Goal: Contribute content: Contribute content

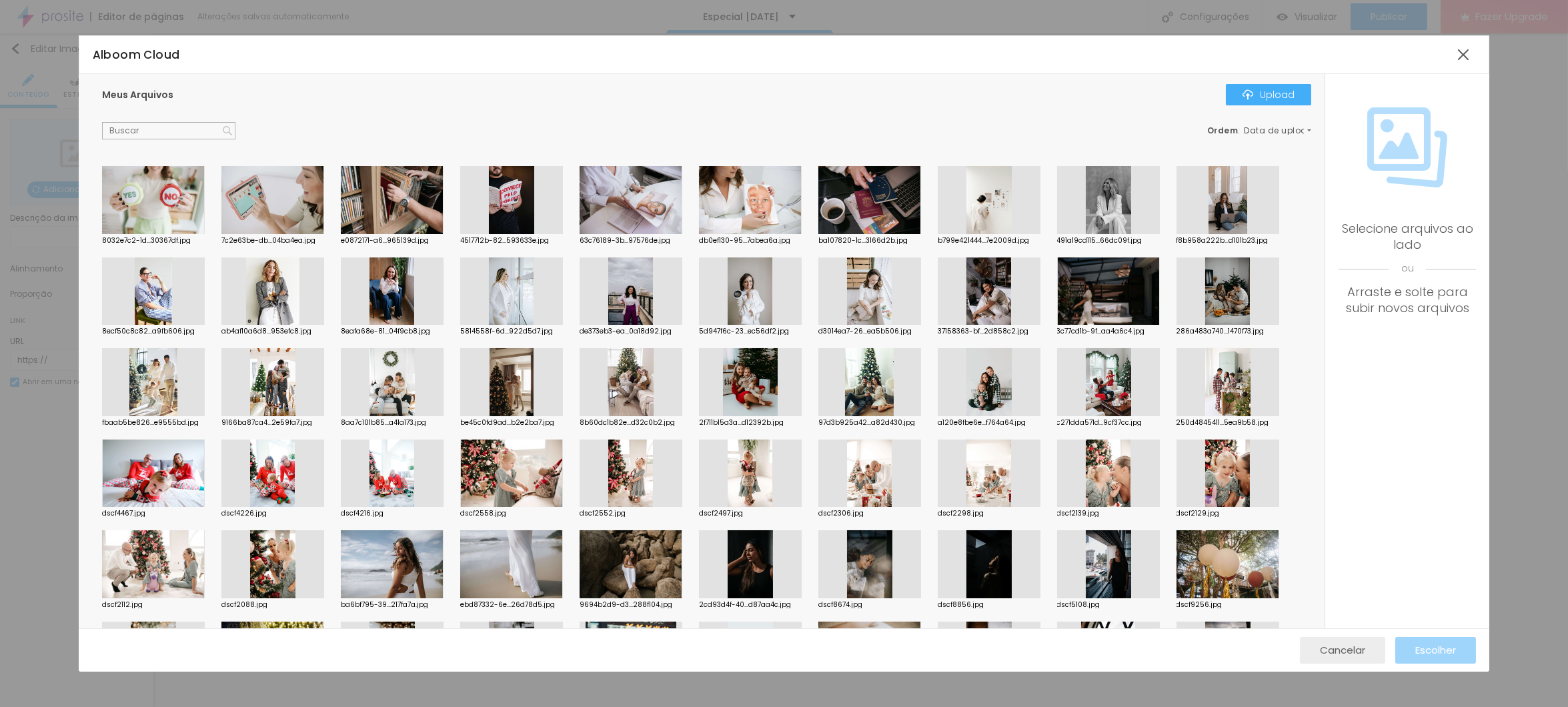
click at [1360, 652] on span "Cancelar" at bounding box center [1343, 650] width 46 height 11
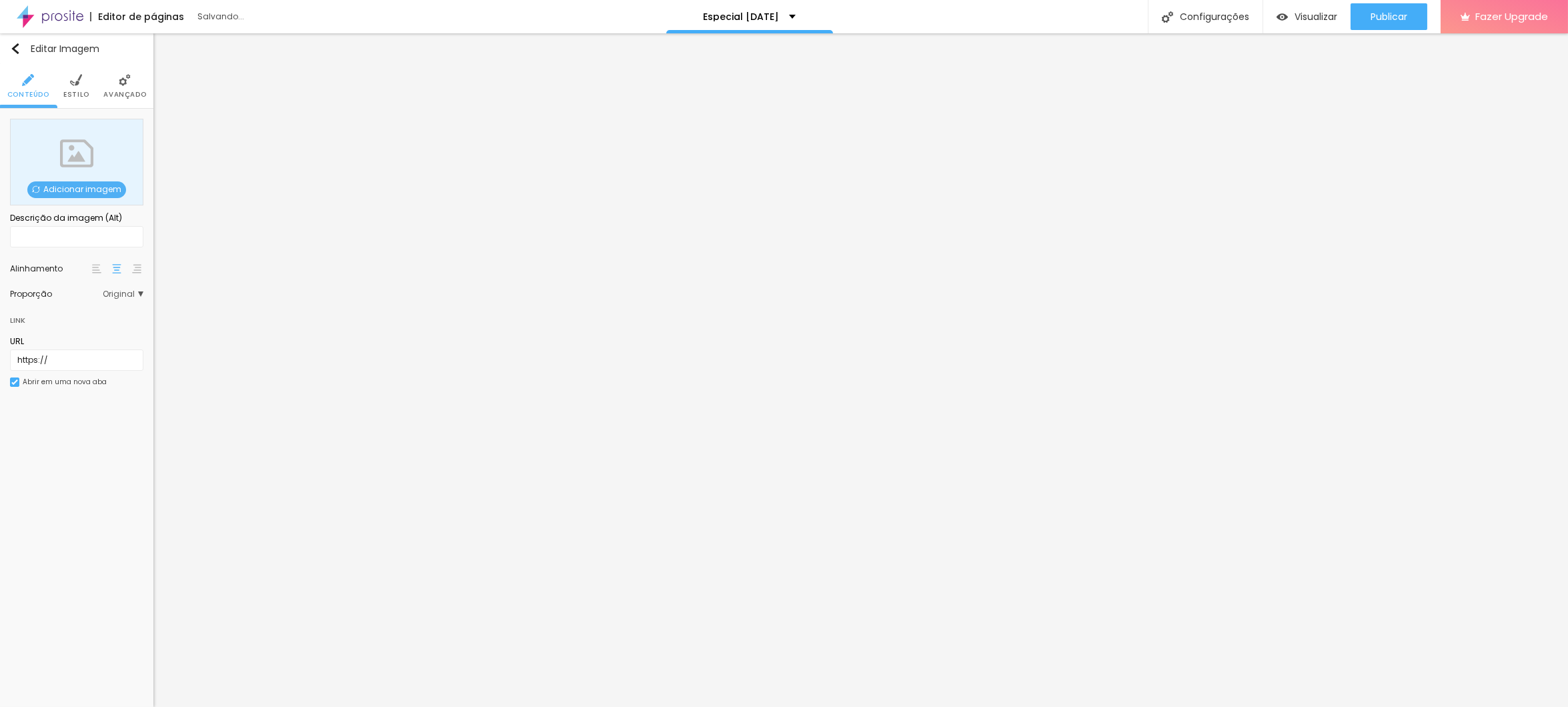
click at [138, 291] on span "Original" at bounding box center [123, 295] width 41 height 8
click at [117, 292] on span "Original" at bounding box center [123, 295] width 41 height 8
click at [114, 314] on span "Cinema" at bounding box center [88, 314] width 75 height 8
click at [123, 291] on span "Original" at bounding box center [123, 295] width 41 height 8
click at [112, 310] on span "Cinema" at bounding box center [88, 314] width 75 height 8
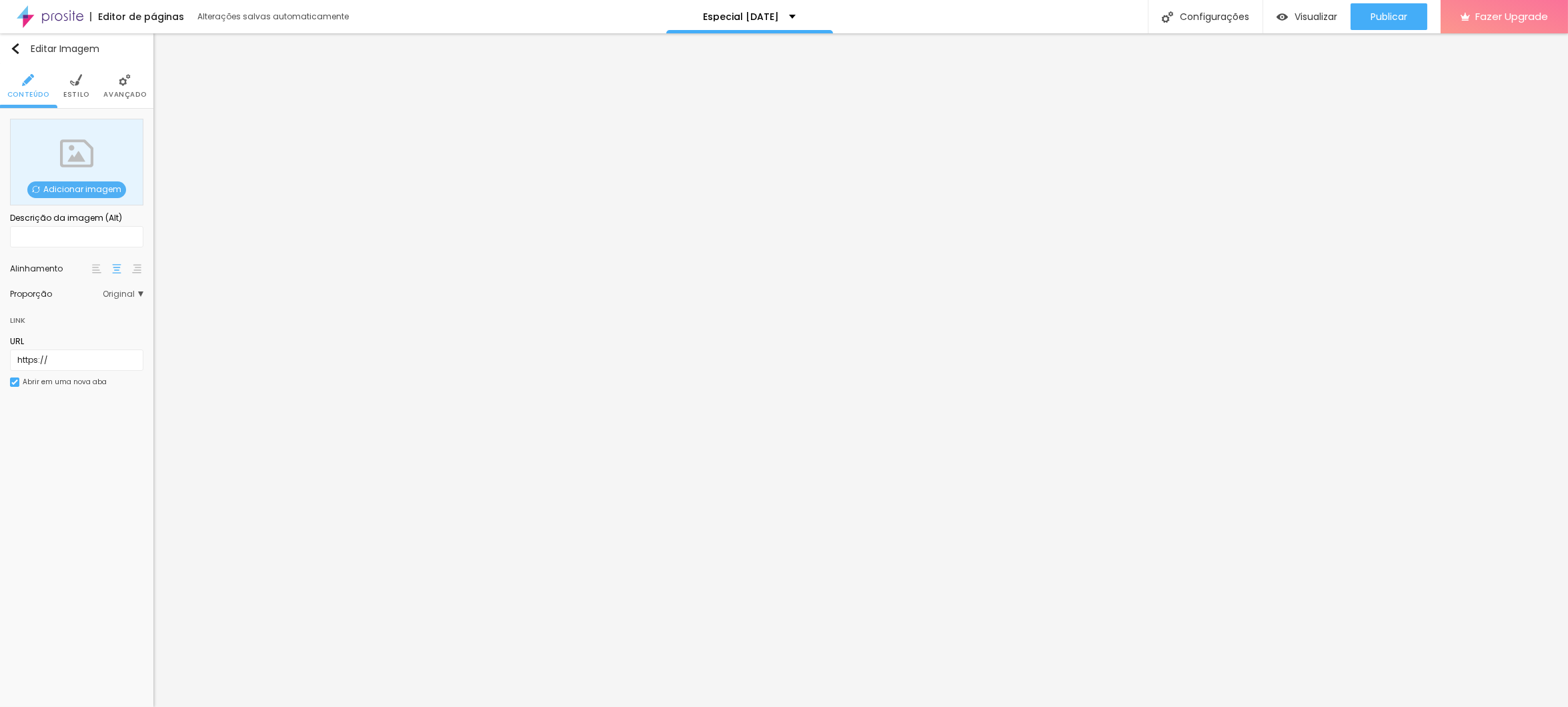
click at [119, 291] on span "Original" at bounding box center [123, 295] width 41 height 8
click at [126, 314] on span "16:9" at bounding box center [133, 314] width 15 height 8
click at [74, 186] on span "Adicionar imagem" at bounding box center [76, 189] width 99 height 17
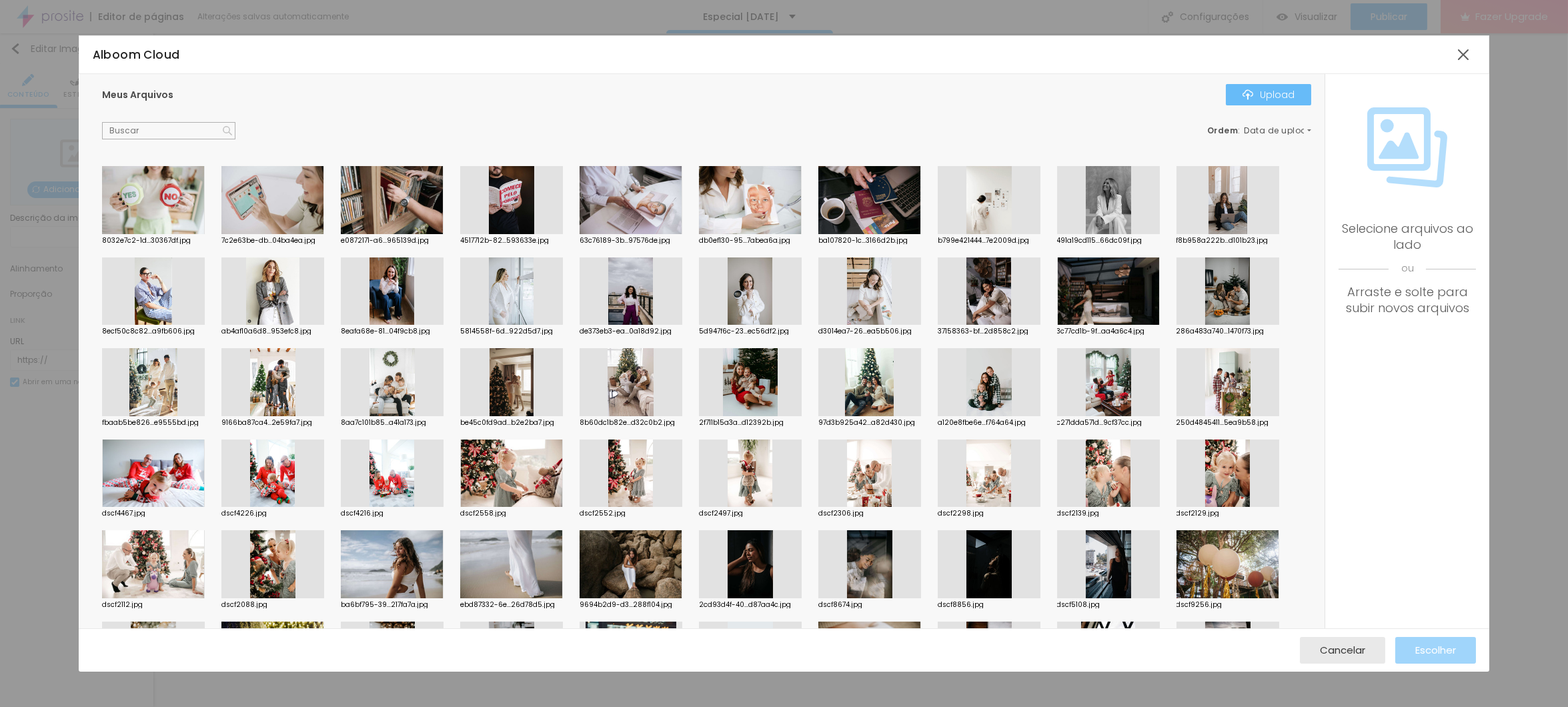
click at [1260, 93] on div "Upload" at bounding box center [1269, 94] width 52 height 10
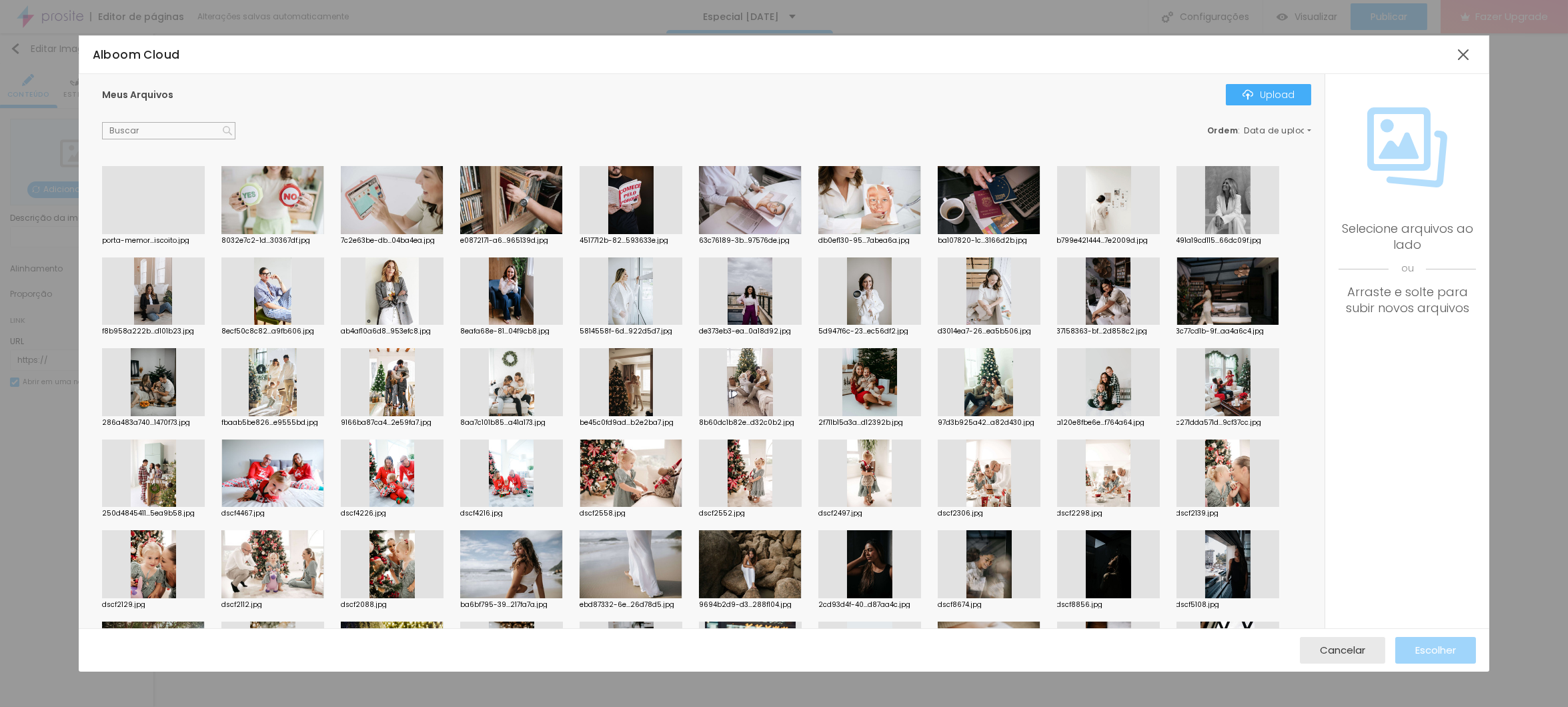
click at [127, 234] on div at bounding box center [153, 234] width 103 height 0
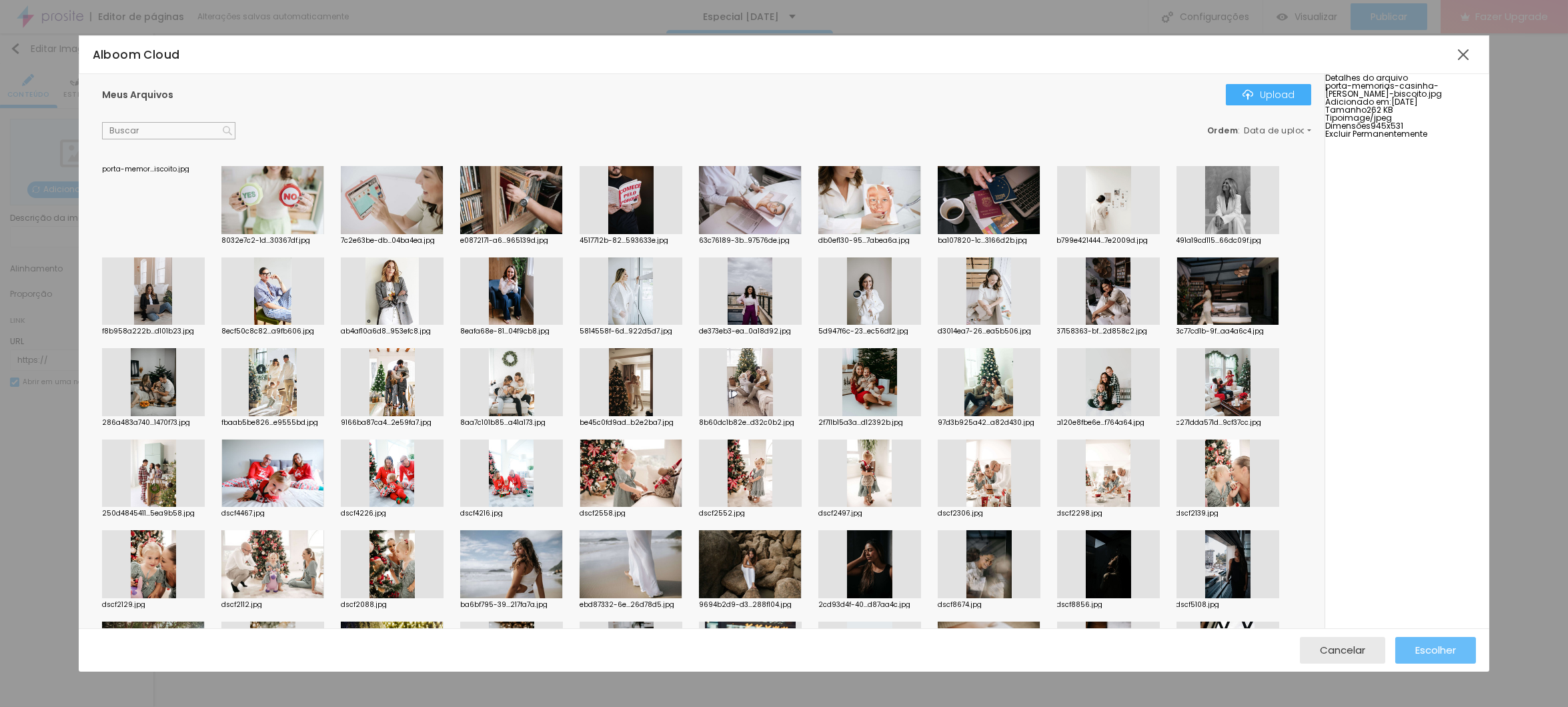
click at [1456, 652] on button "Escolher" at bounding box center [1436, 650] width 81 height 26
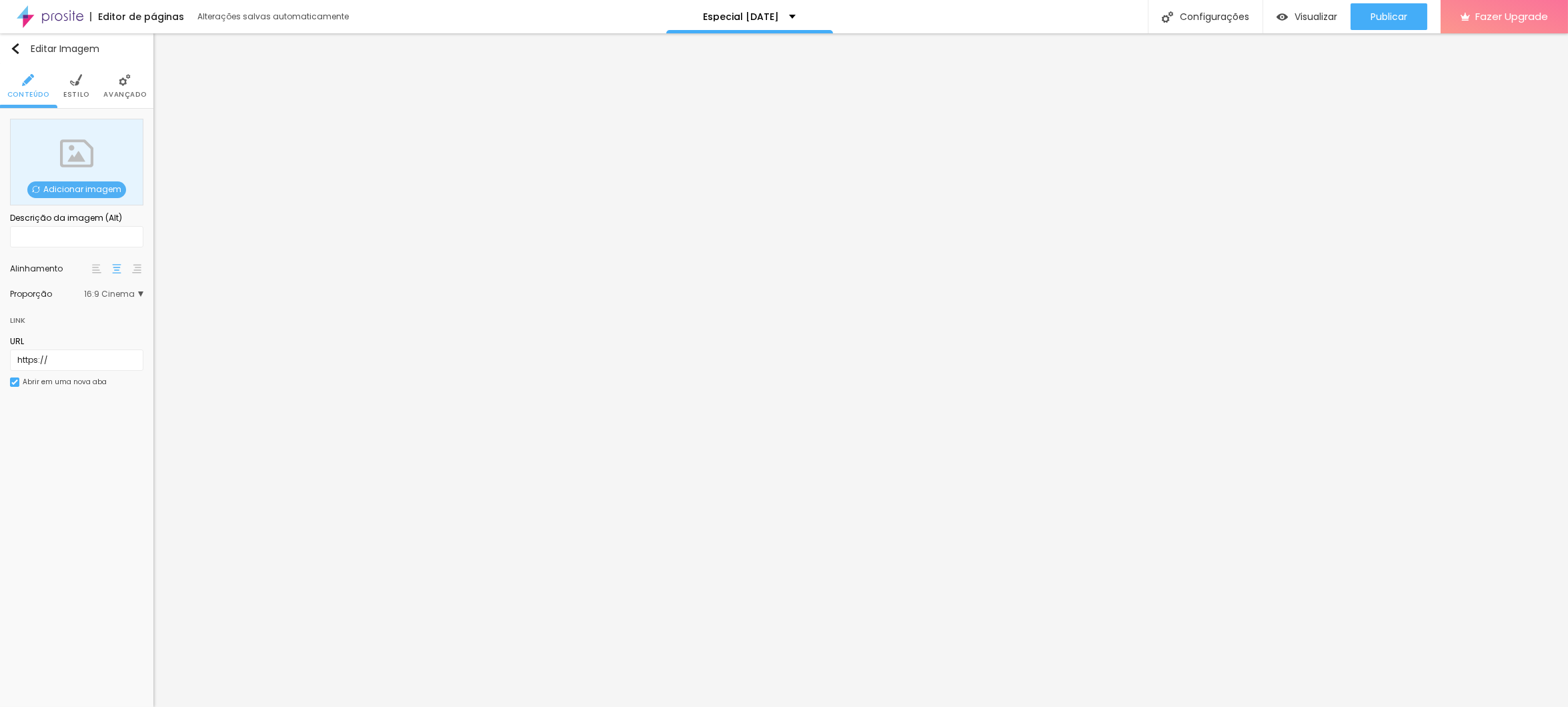
click at [66, 186] on span "Adicionar imagem" at bounding box center [76, 189] width 99 height 17
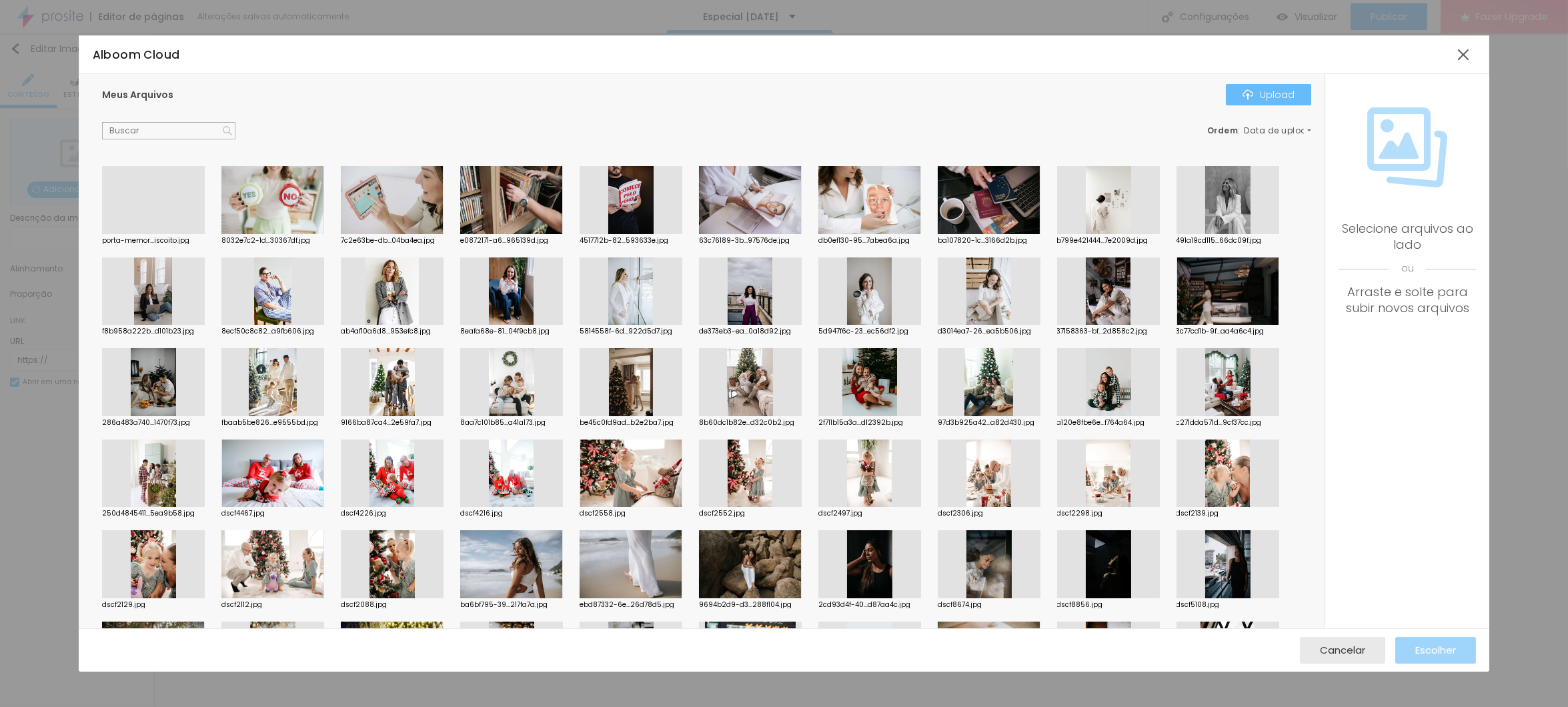
click at [1256, 85] on button "Upload" at bounding box center [1269, 95] width 85 height 22
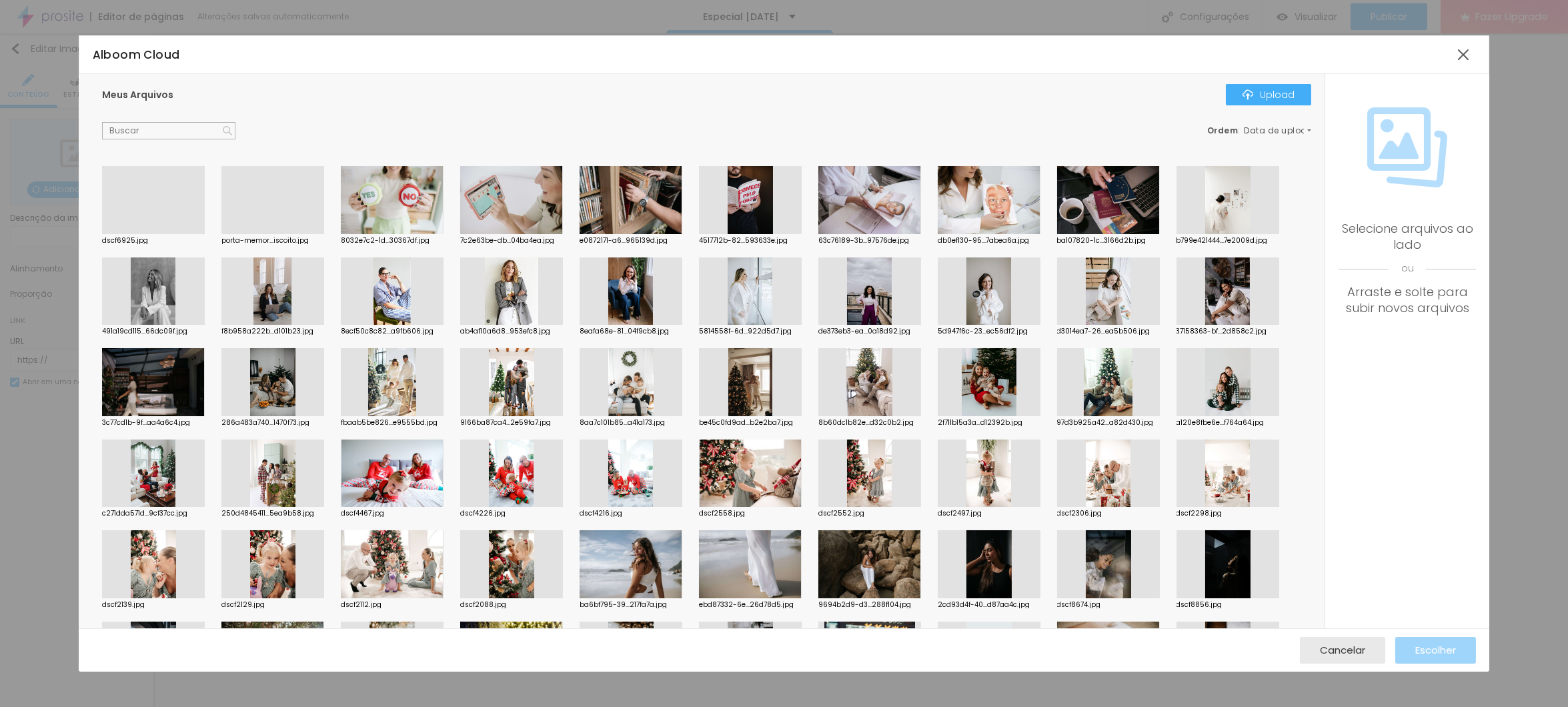
click at [140, 234] on div at bounding box center [153, 234] width 103 height 0
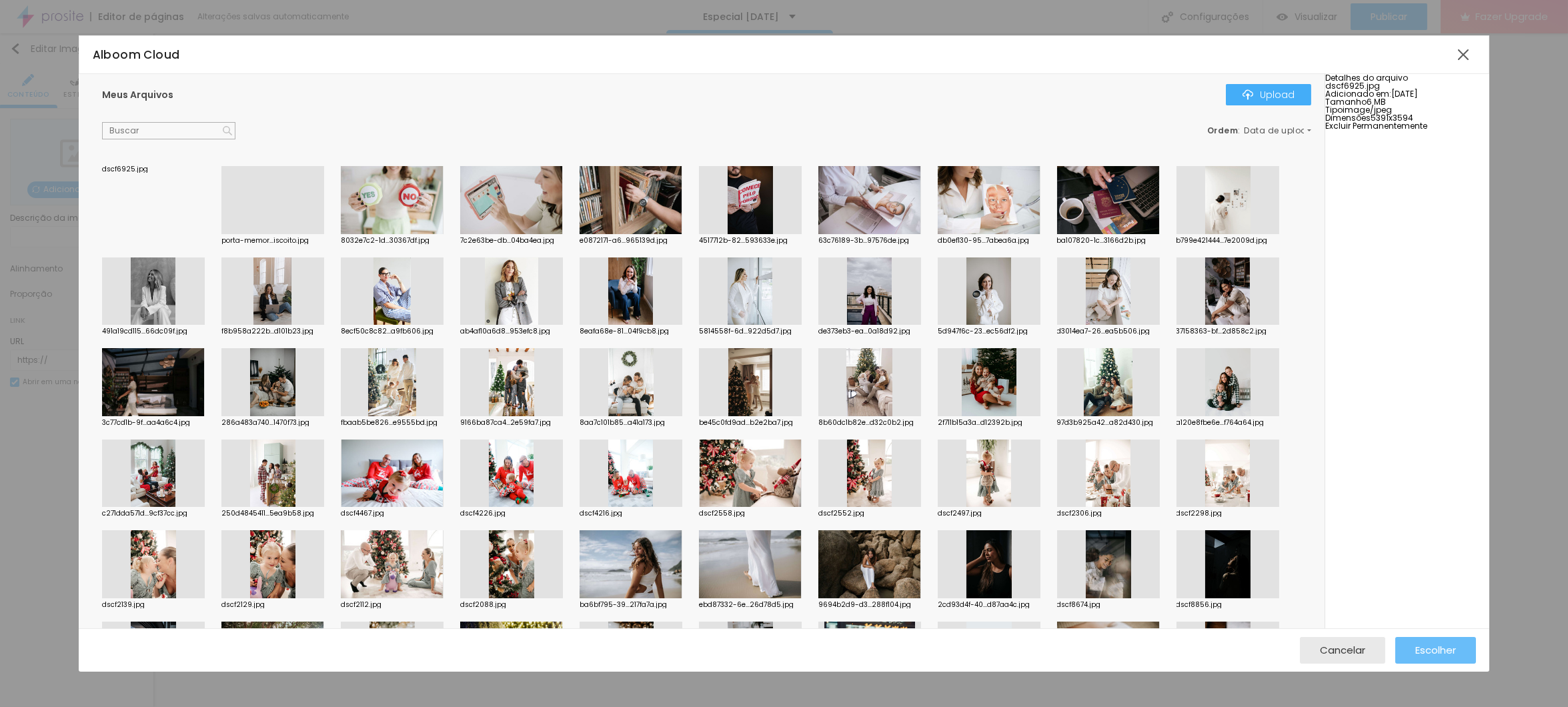
click at [1428, 652] on span "Escolher" at bounding box center [1436, 650] width 41 height 11
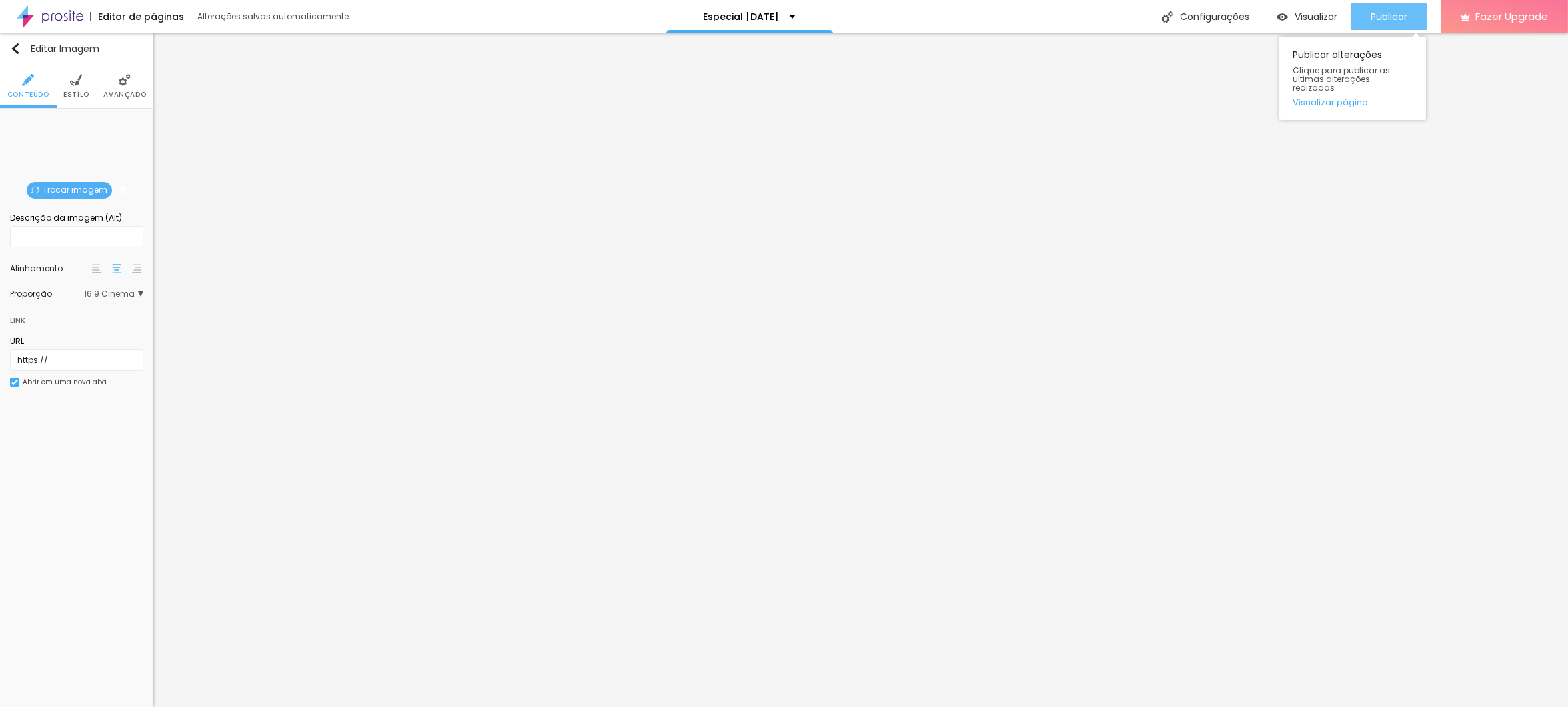
click at [1388, 11] on span "Publicar" at bounding box center [1389, 16] width 37 height 10
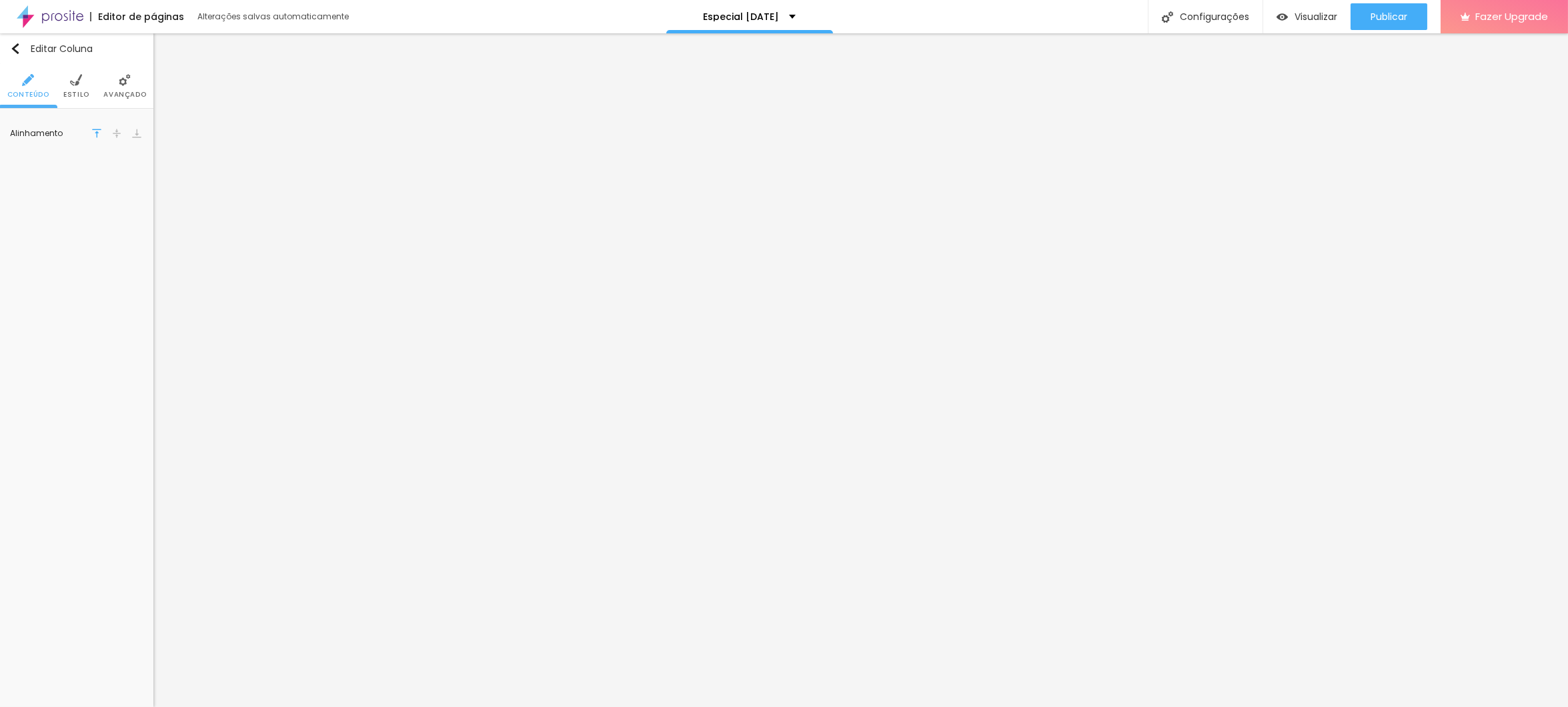
click at [83, 91] on span "Estilo" at bounding box center [76, 95] width 26 height 6
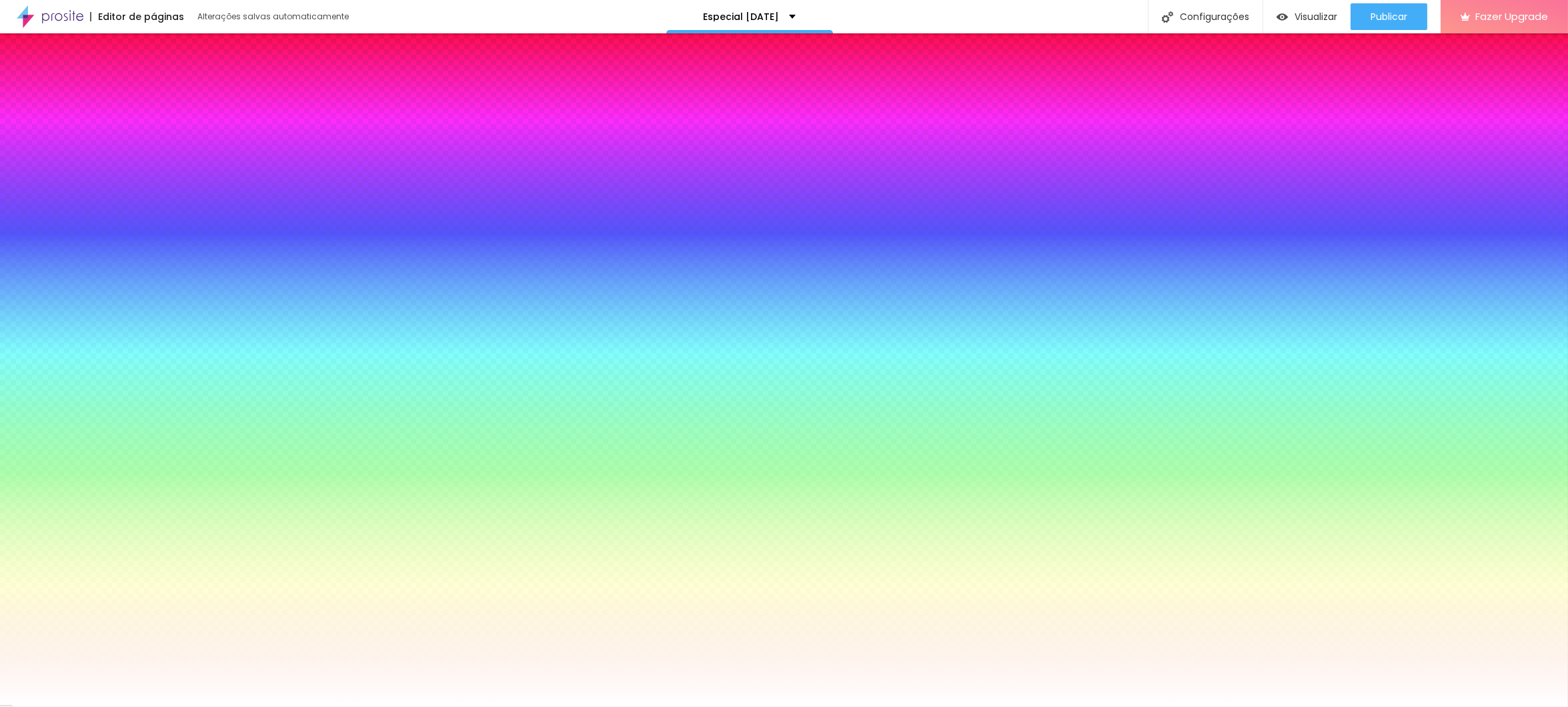
click at [38, 91] on span "Conteúdo" at bounding box center [28, 95] width 42 height 6
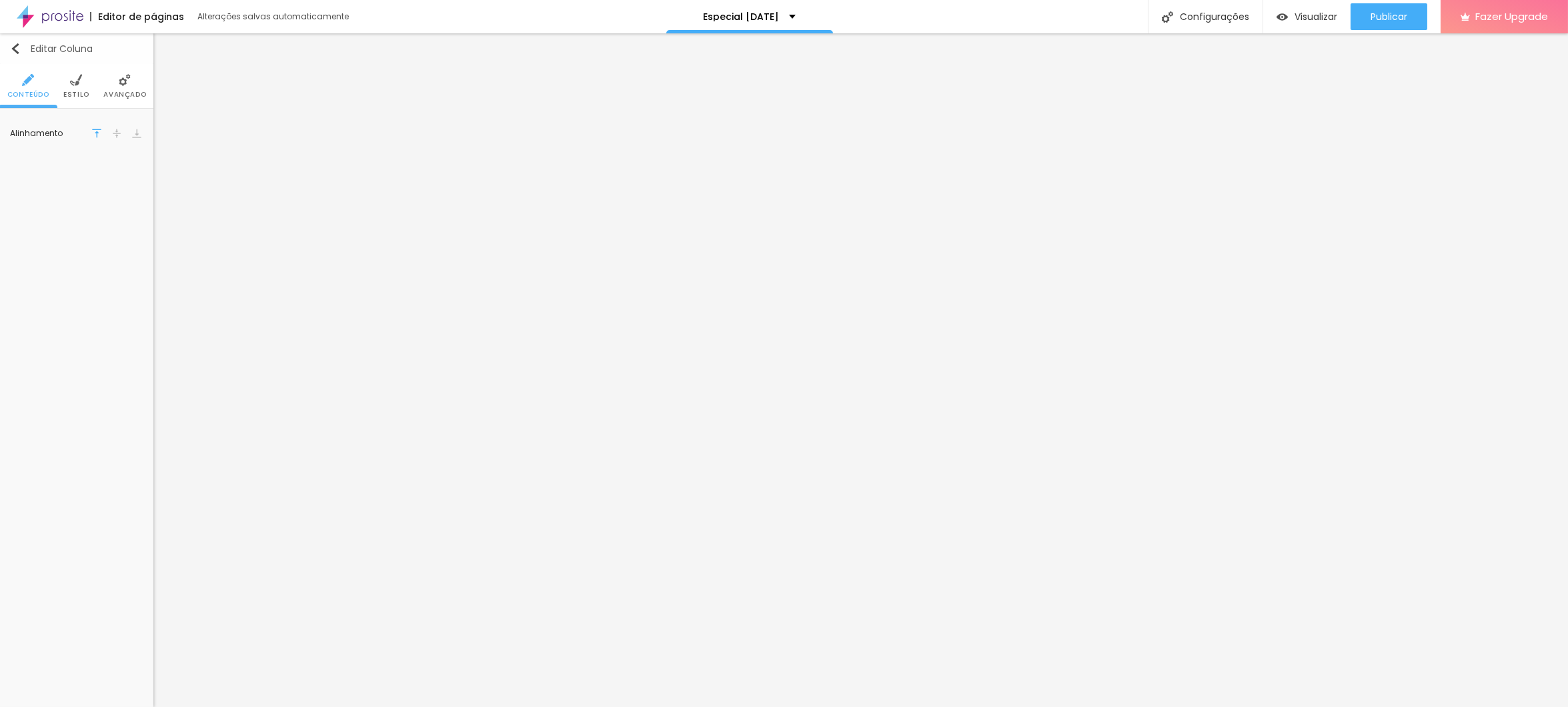
click at [17, 51] on img "button" at bounding box center [14, 48] width 10 height 10
click at [108, 91] on span "Avançado" at bounding box center [110, 95] width 43 height 6
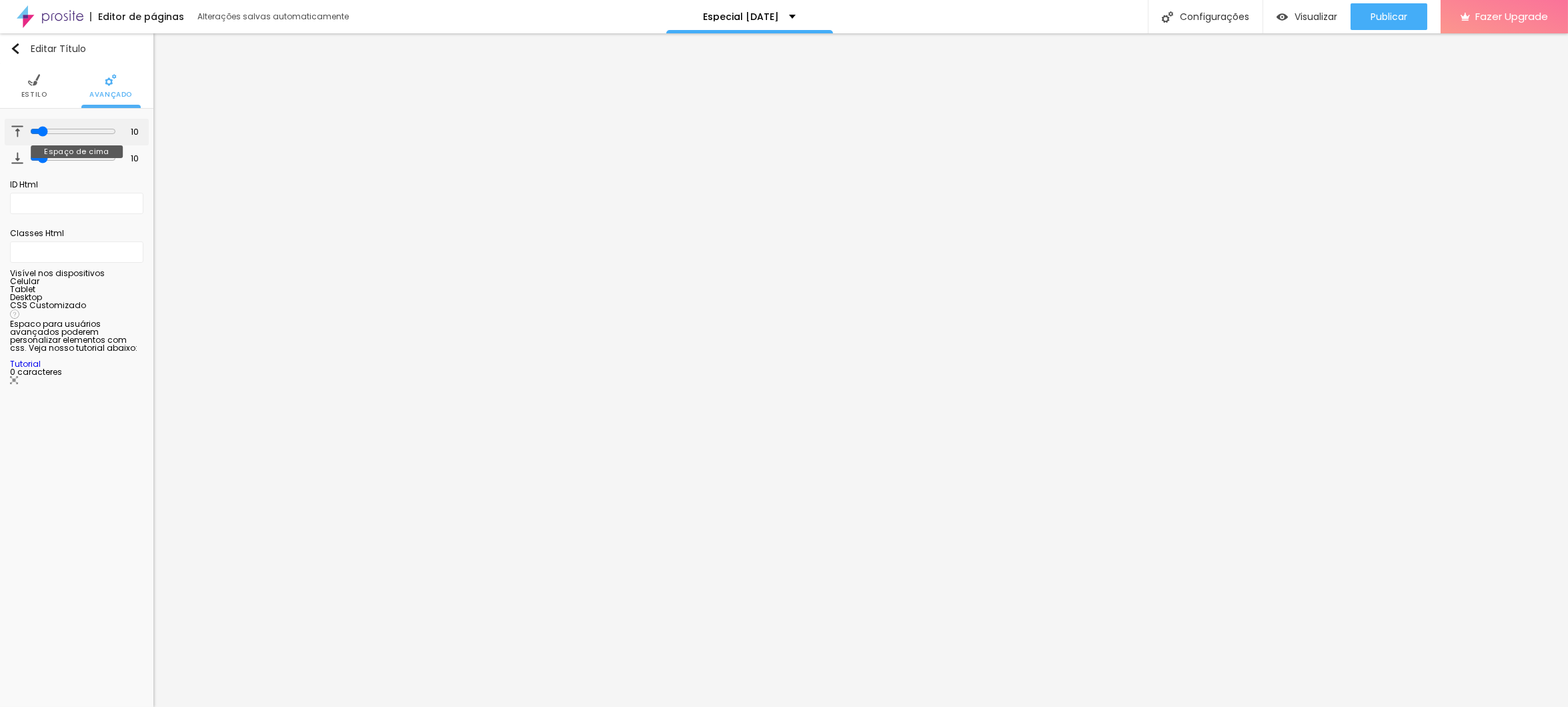
click at [39, 130] on input "range" at bounding box center [72, 131] width 86 height 10
click at [37, 84] on img at bounding box center [34, 79] width 12 height 12
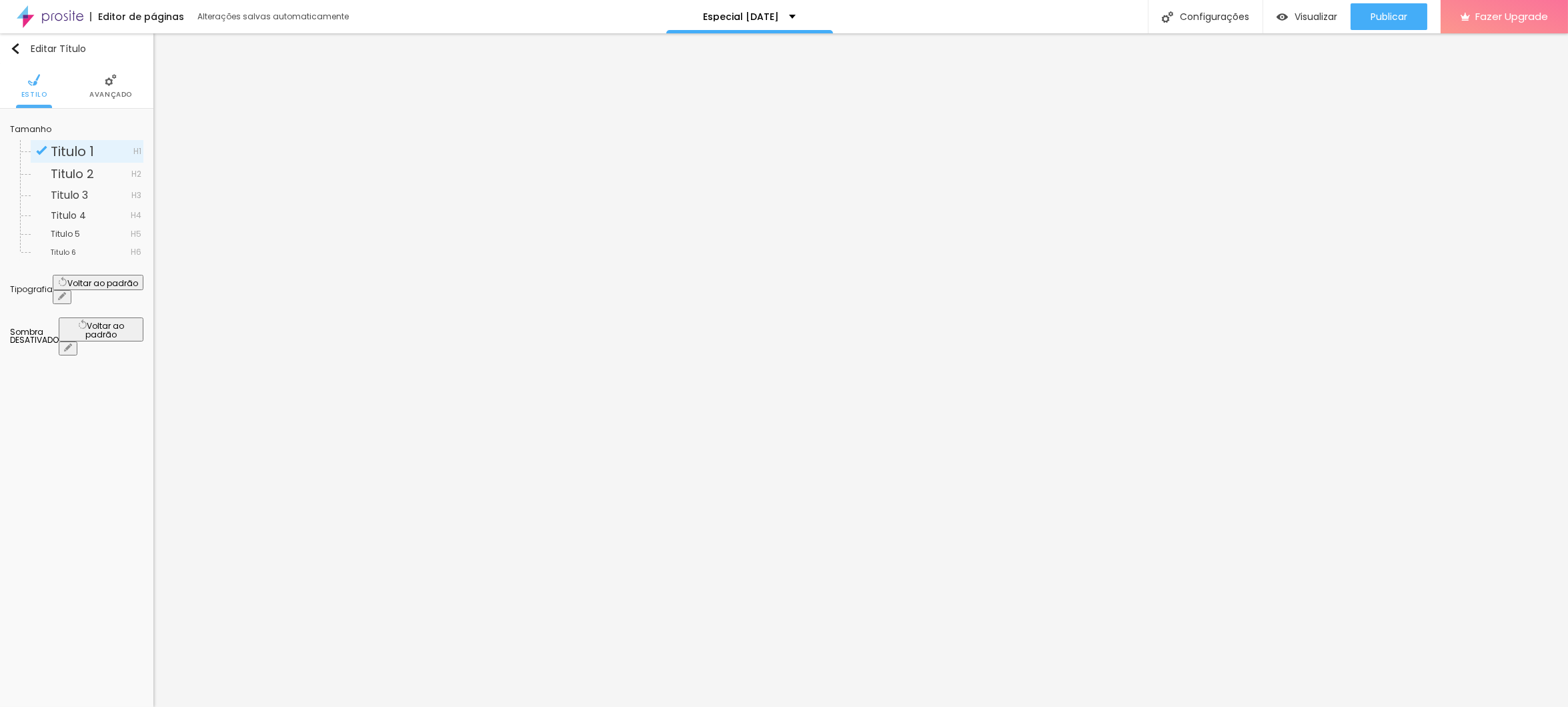
click at [71, 291] on button "button" at bounding box center [62, 297] width 18 height 14
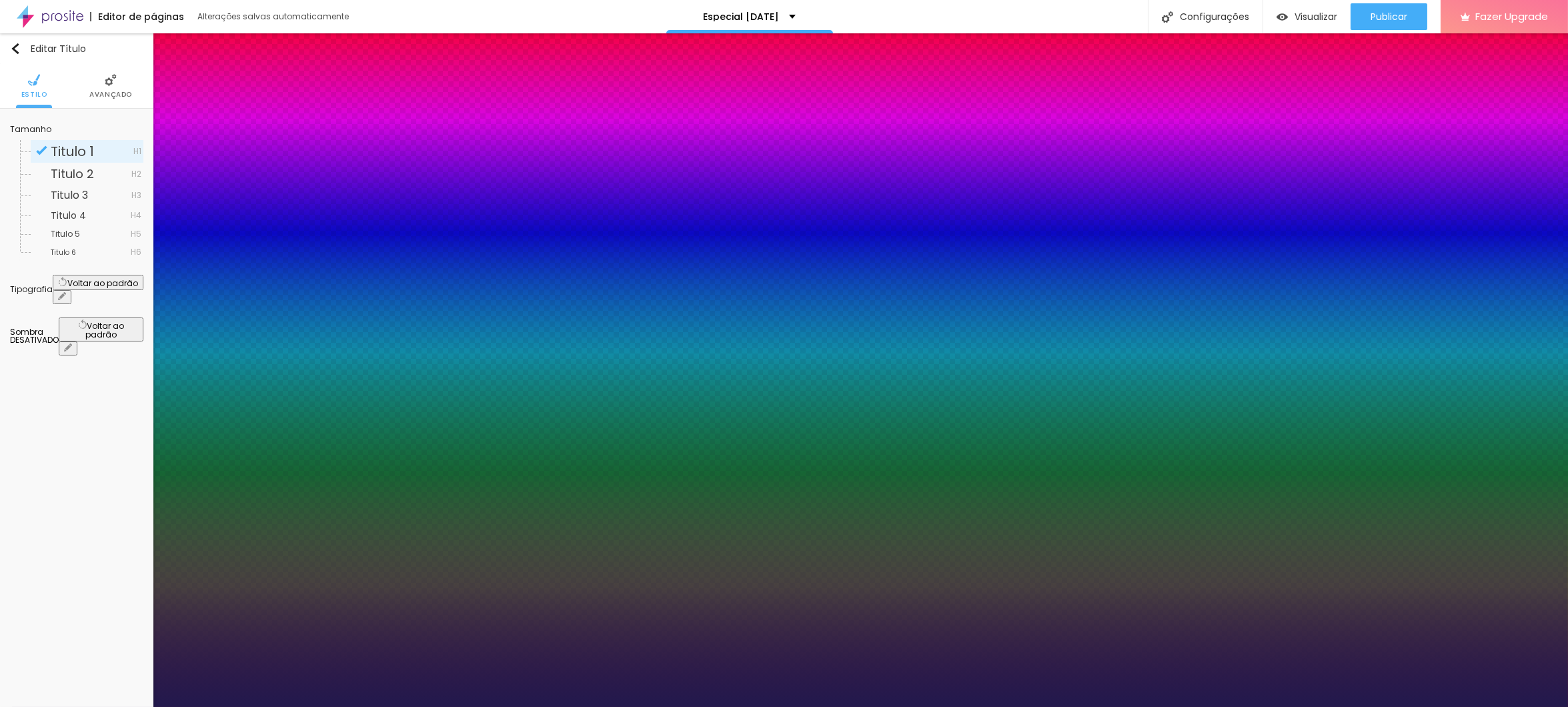
type input "1"
type input "15"
type input "1"
type input "17"
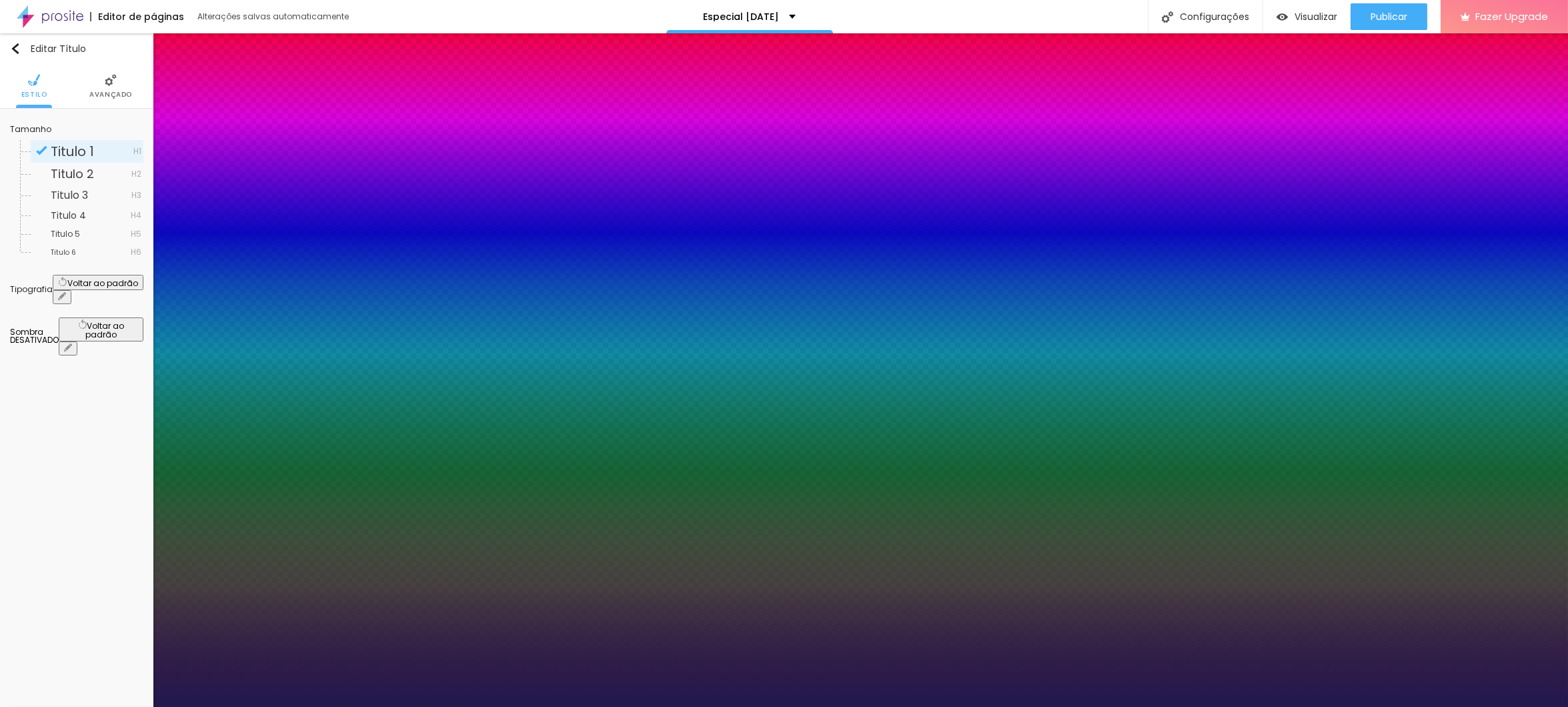
type input "17"
type input "1"
type input "18"
type input "1"
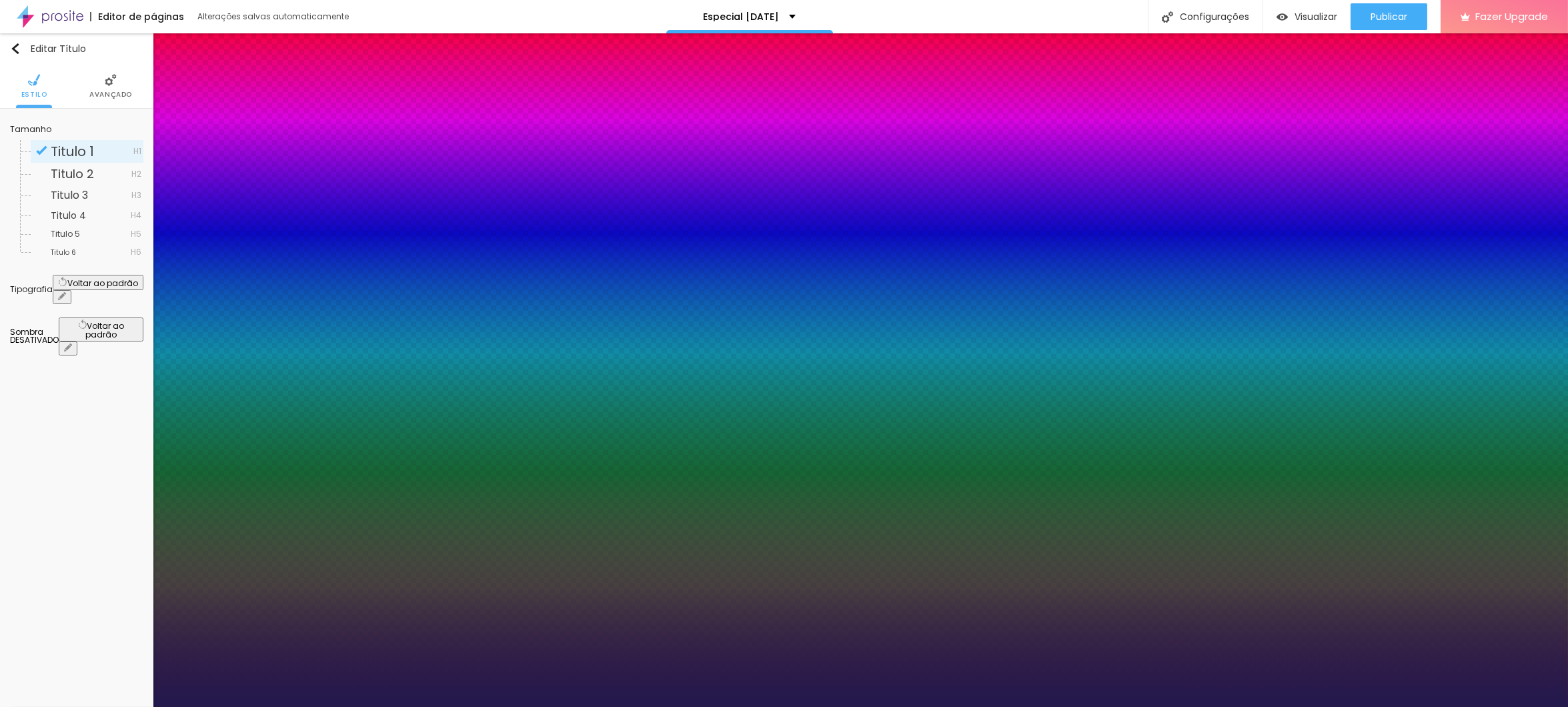
type input "19"
type input "1"
type input "20"
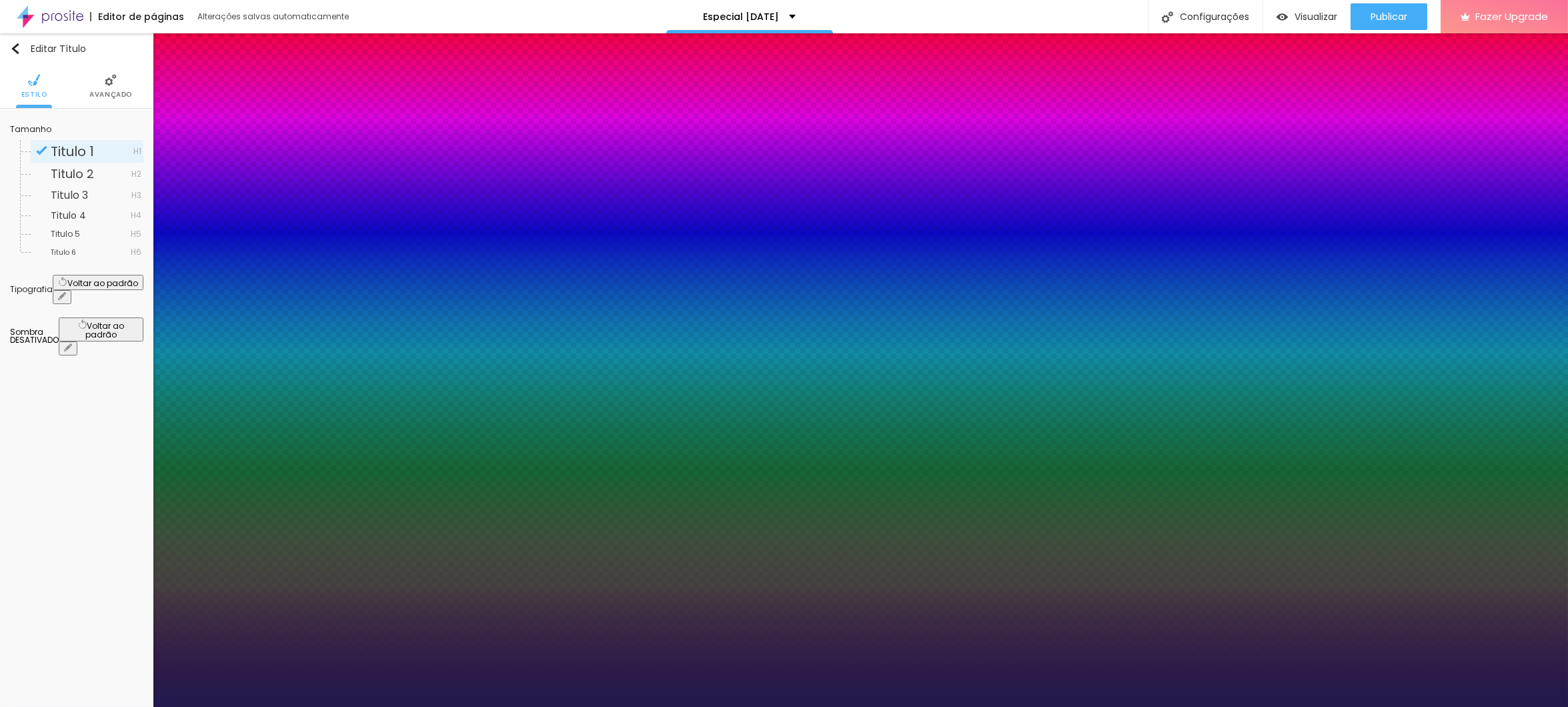
type input "1"
type input "21"
type input "1"
drag, startPoint x: 177, startPoint y: 376, endPoint x: 187, endPoint y: 375, distance: 10.0
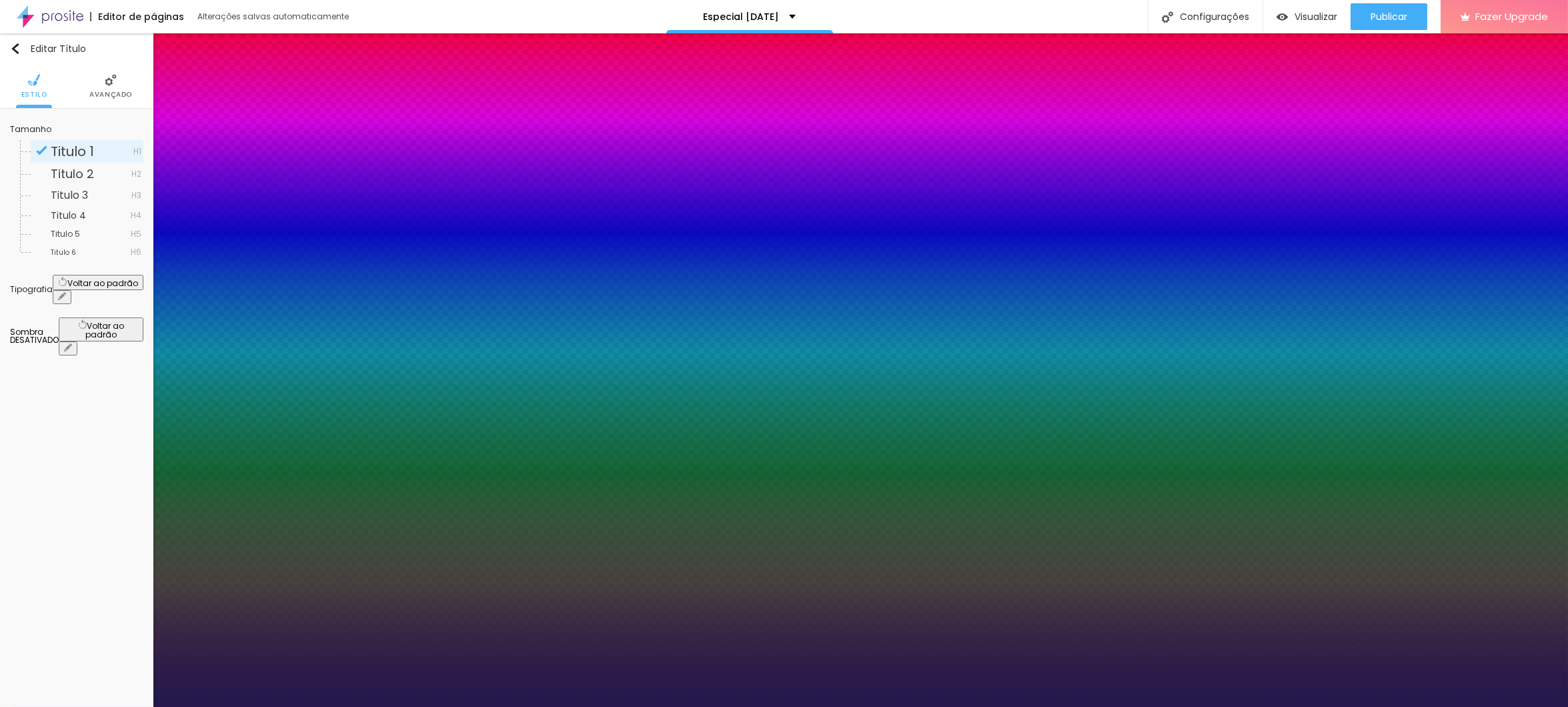
drag, startPoint x: 298, startPoint y: 371, endPoint x: 309, endPoint y: 371, distance: 11.0
type input "20"
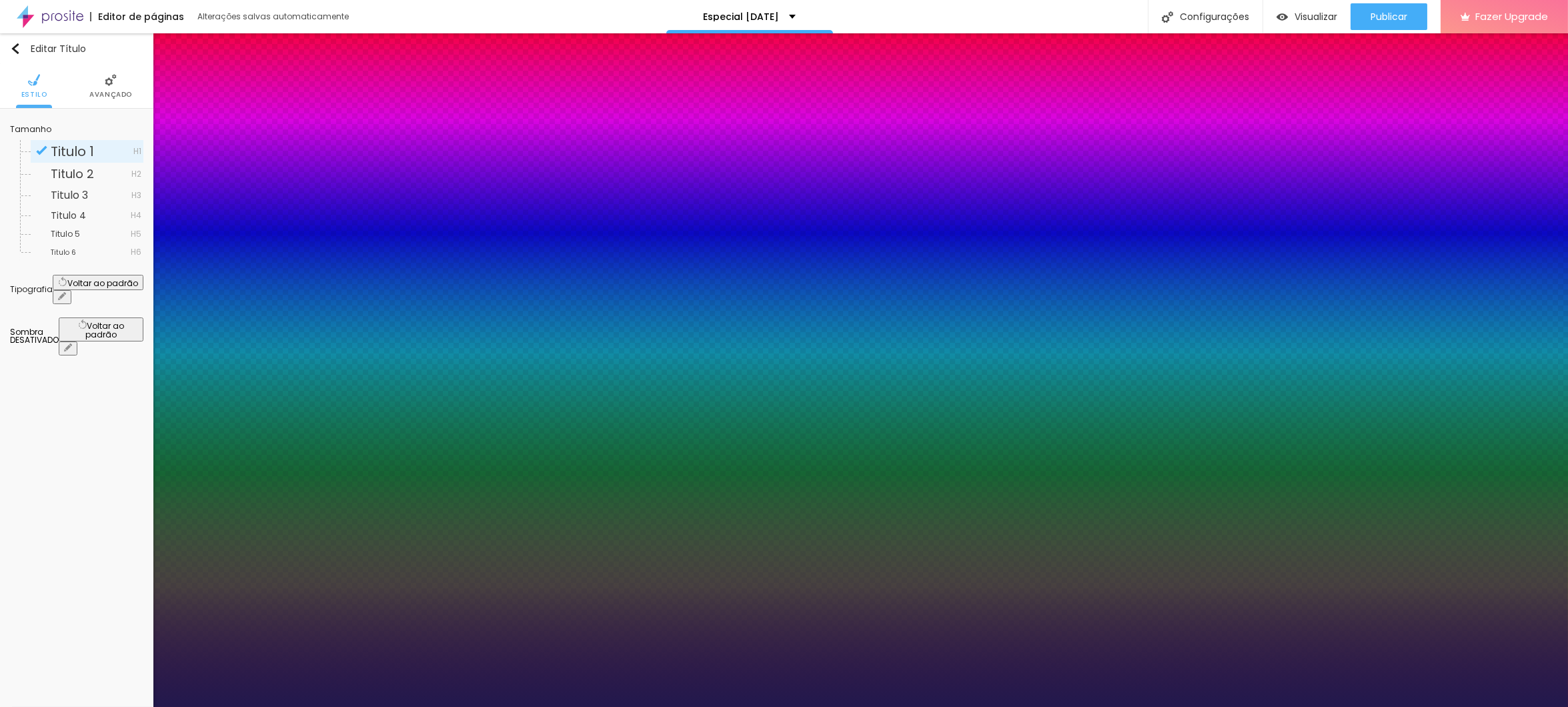
type input "20"
type input "1"
type input "20"
type input "1"
click at [644, 706] on div at bounding box center [784, 707] width 1568 height 0
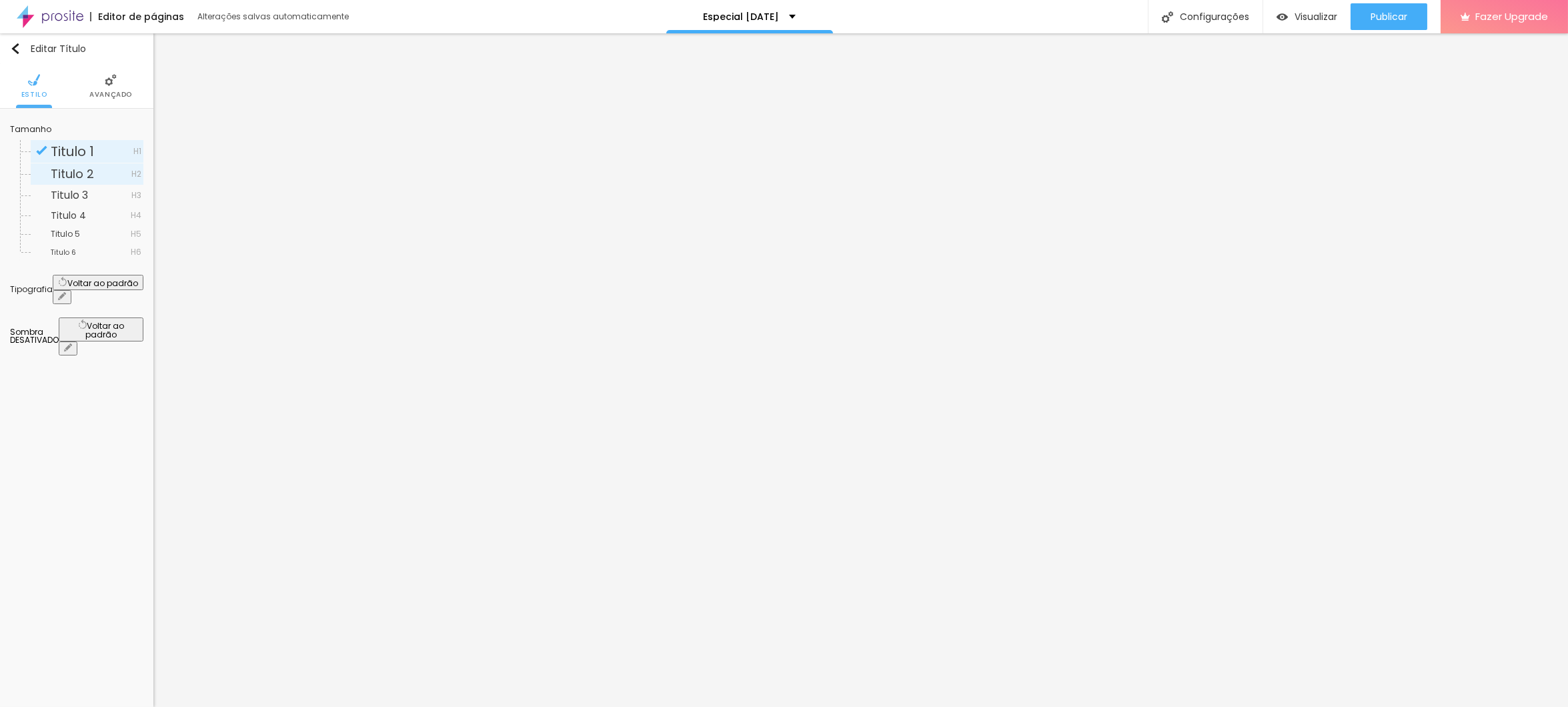
click at [78, 171] on span "Titulo 2" at bounding box center [72, 173] width 43 height 17
click at [83, 152] on span "Titulo 1" at bounding box center [72, 151] width 43 height 18
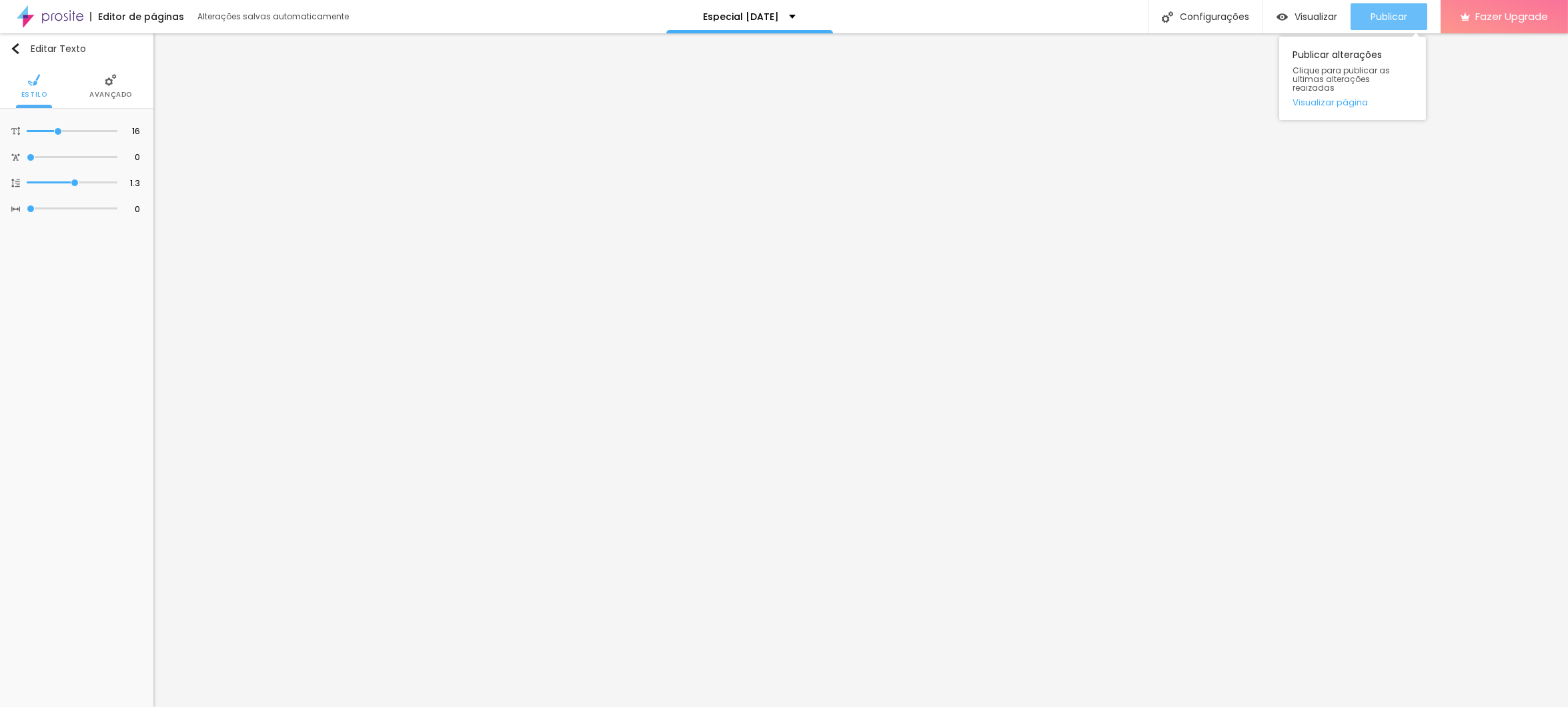
click at [1400, 18] on span "Publicar" at bounding box center [1389, 16] width 37 height 10
click at [1317, 19] on span "Visualizar" at bounding box center [1315, 16] width 43 height 10
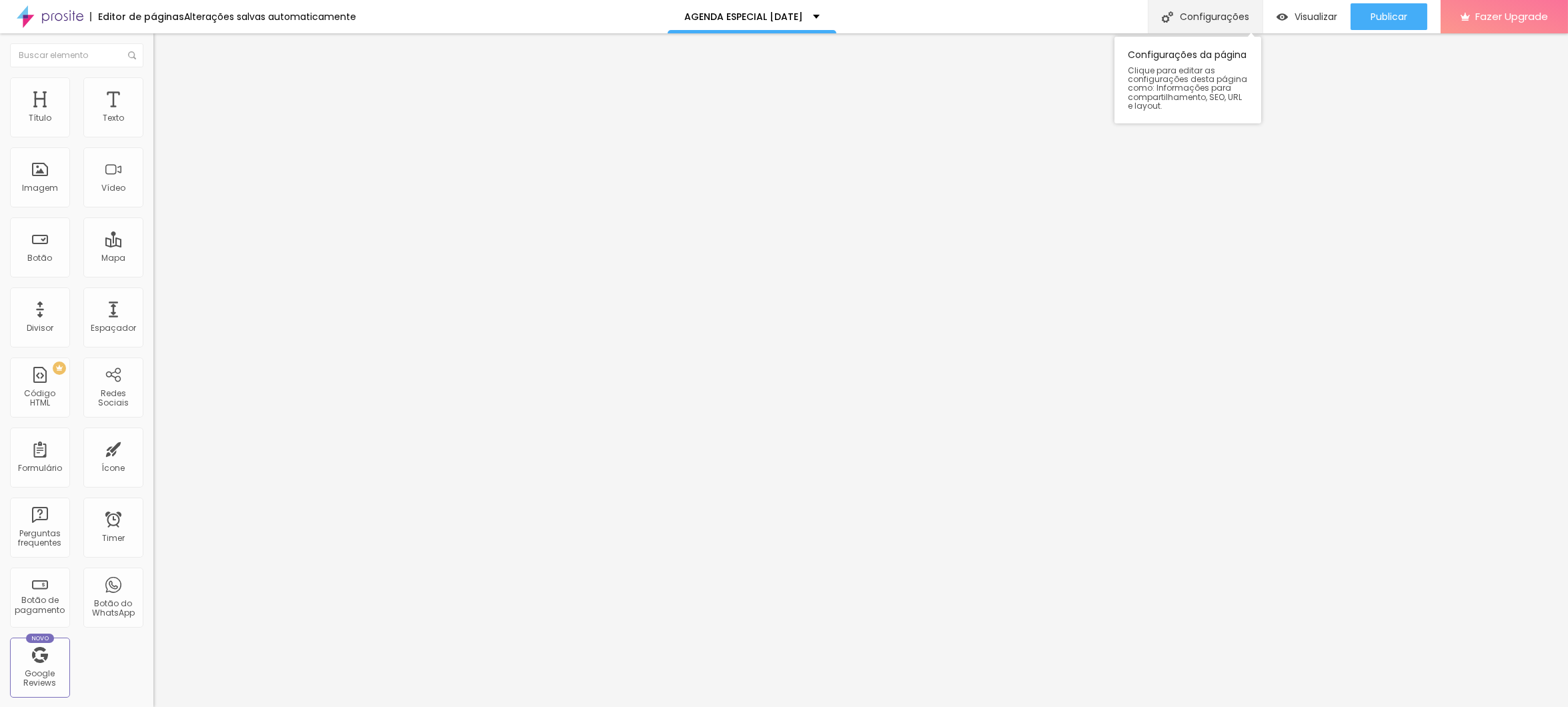
click at [1225, 25] on div "Configurações" at bounding box center [1204, 17] width 115 height 34
drag, startPoint x: 834, startPoint y: 266, endPoint x: 488, endPoint y: 270, distance: 346.0
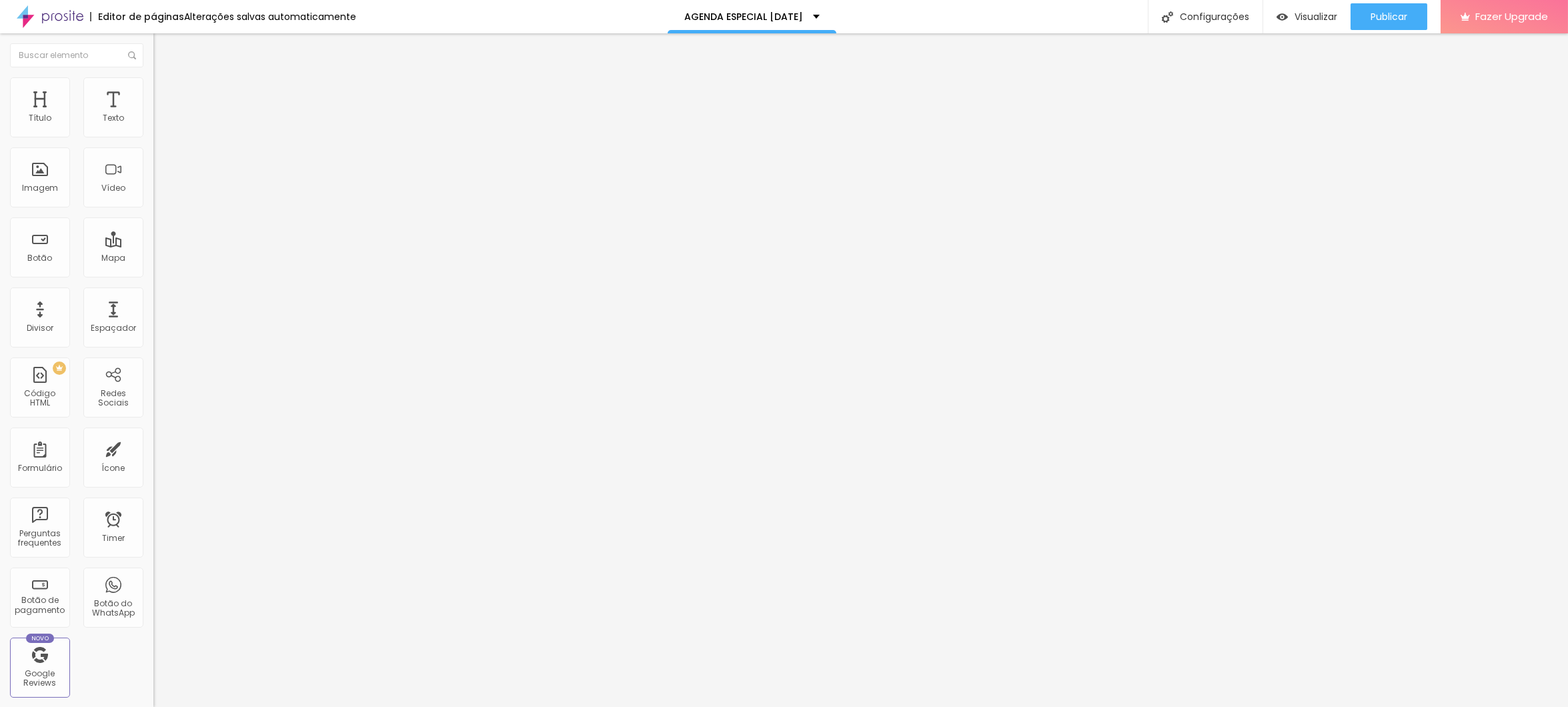
click at [153, 126] on span "Titulo 2" at bounding box center [175, 117] width 43 height 17
click at [165, 128] on span "Titulo 2" at bounding box center [186, 119] width 43 height 17
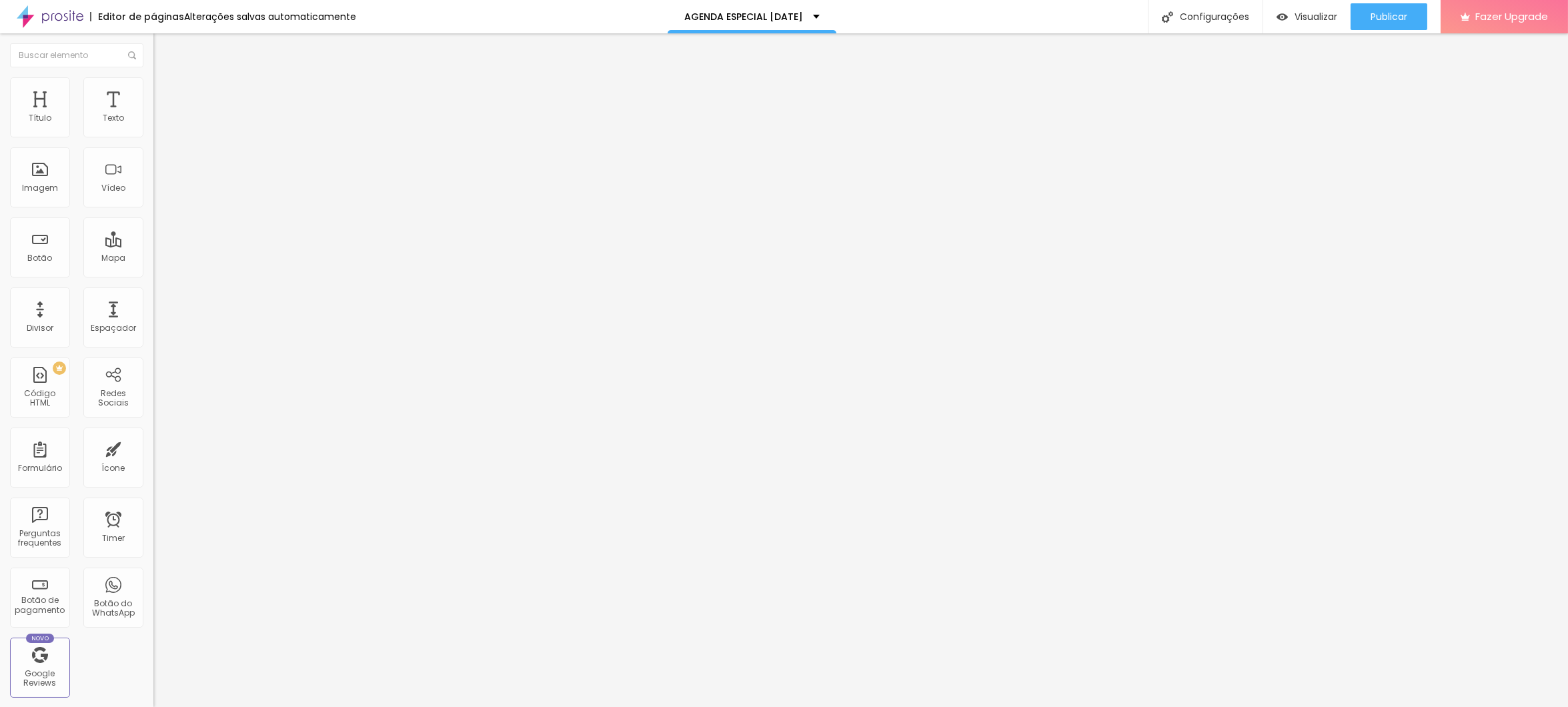
click at [165, 128] on span "Titulo 2" at bounding box center [186, 119] width 43 height 17
click at [165, 126] on span "Titulo 2" at bounding box center [186, 120] width 43 height 11
click at [165, 128] on span "Titulo 2" at bounding box center [186, 119] width 43 height 17
click at [153, 115] on span "Titulo 1" at bounding box center [175, 105] width 43 height 18
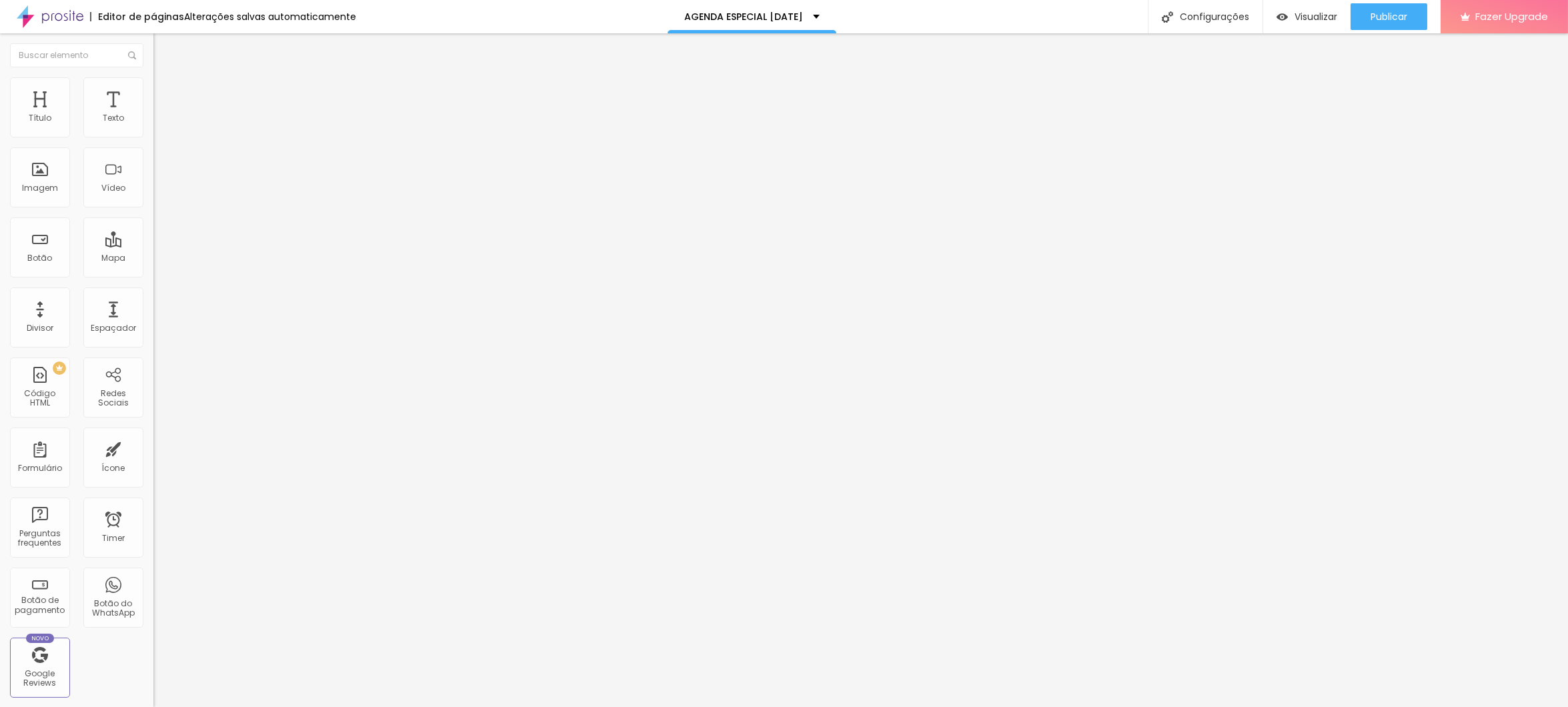
click at [153, 115] on span "Trocar imagem" at bounding box center [189, 109] width 73 height 11
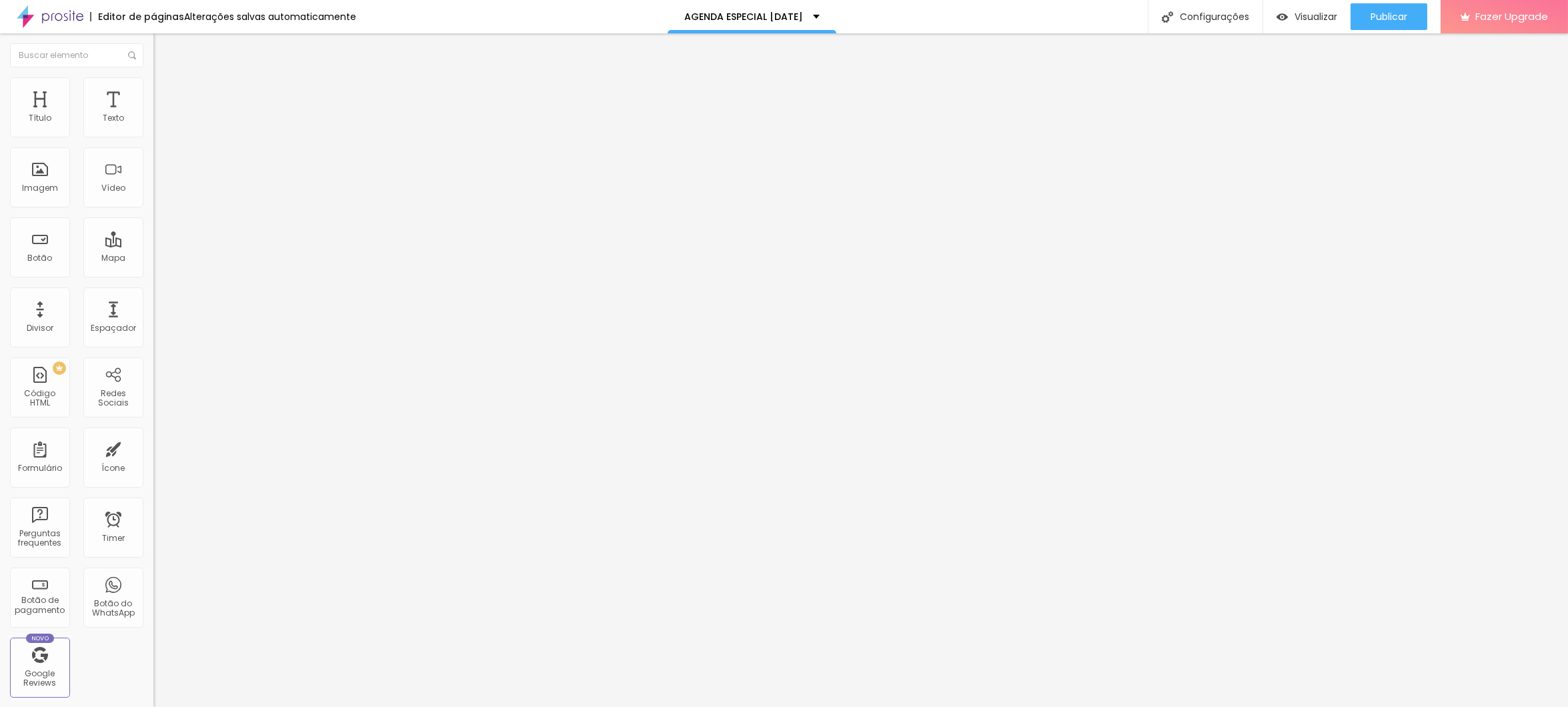
click at [153, 115] on span "Trocar imagem" at bounding box center [189, 109] width 73 height 11
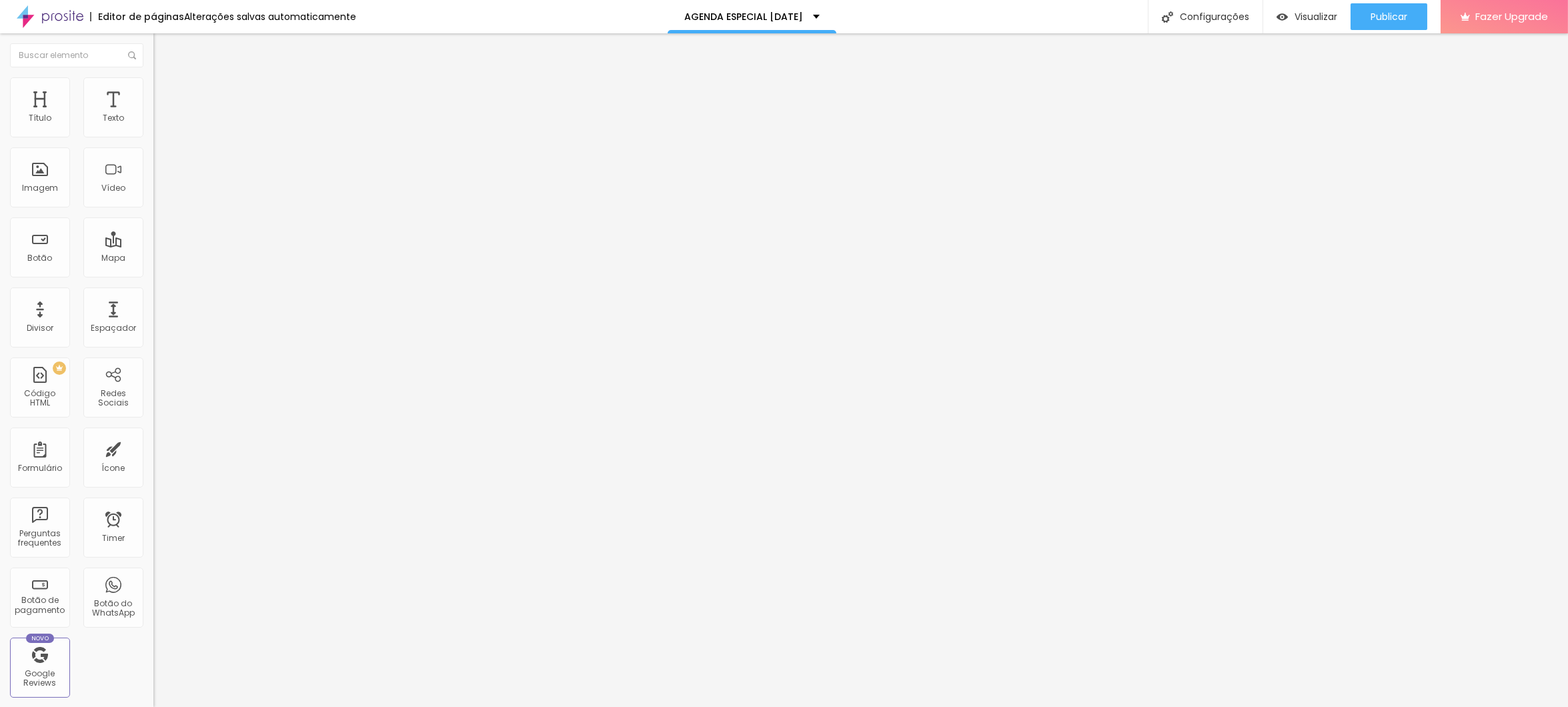
click at [153, 115] on span "Trocar imagem" at bounding box center [189, 109] width 73 height 11
click at [1400, 13] on span "Publicar" at bounding box center [1389, 16] width 37 height 10
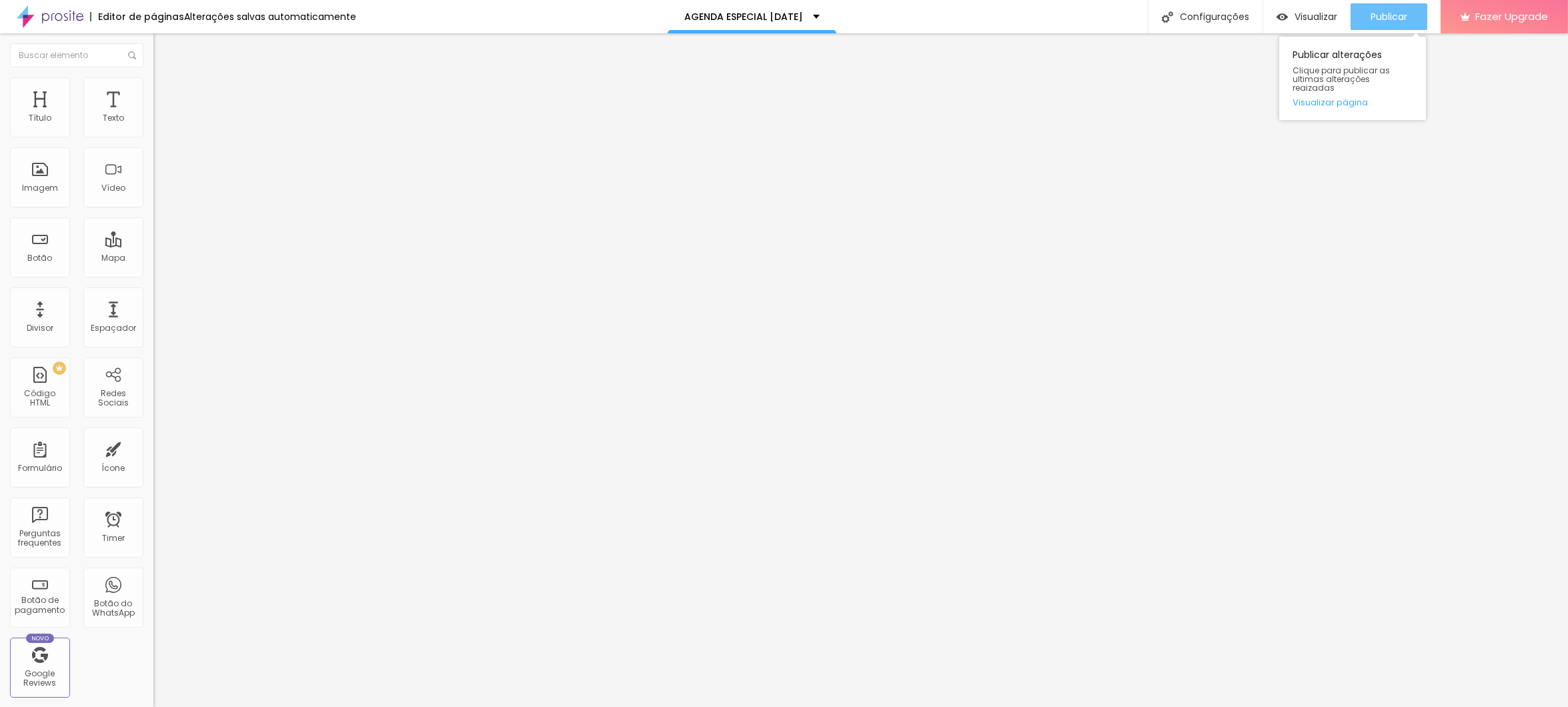
click at [1383, 14] on span "Publicar" at bounding box center [1389, 16] width 37 height 10
click at [164, 50] on img "button" at bounding box center [169, 48] width 10 height 10
click at [50, 10] on img at bounding box center [50, 17] width 67 height 34
click at [153, 113] on div "Adicionar imagem" at bounding box center [230, 109] width 153 height 10
click at [153, 115] on span "Adicionar imagem" at bounding box center [196, 109] width 86 height 11
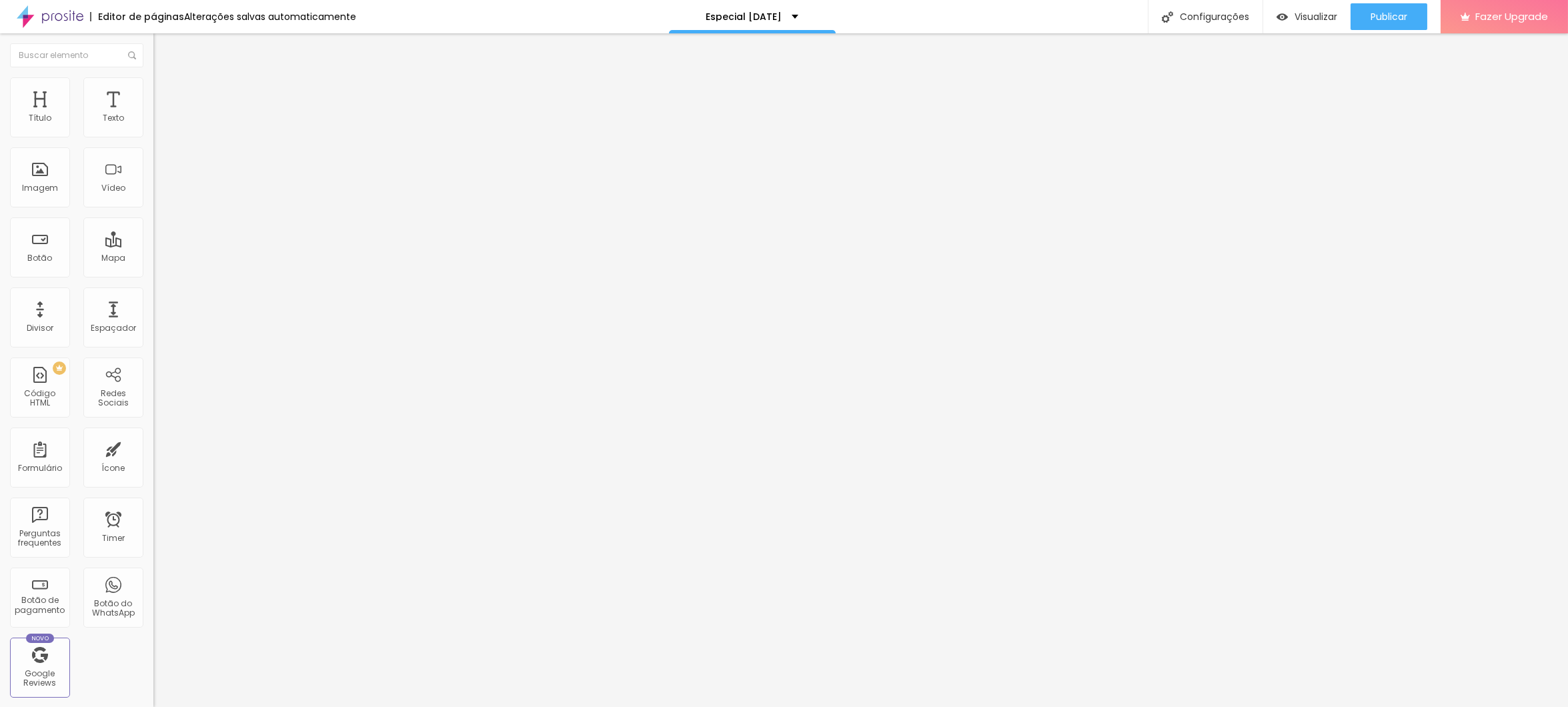
click at [153, 84] on img at bounding box center [159, 83] width 12 height 12
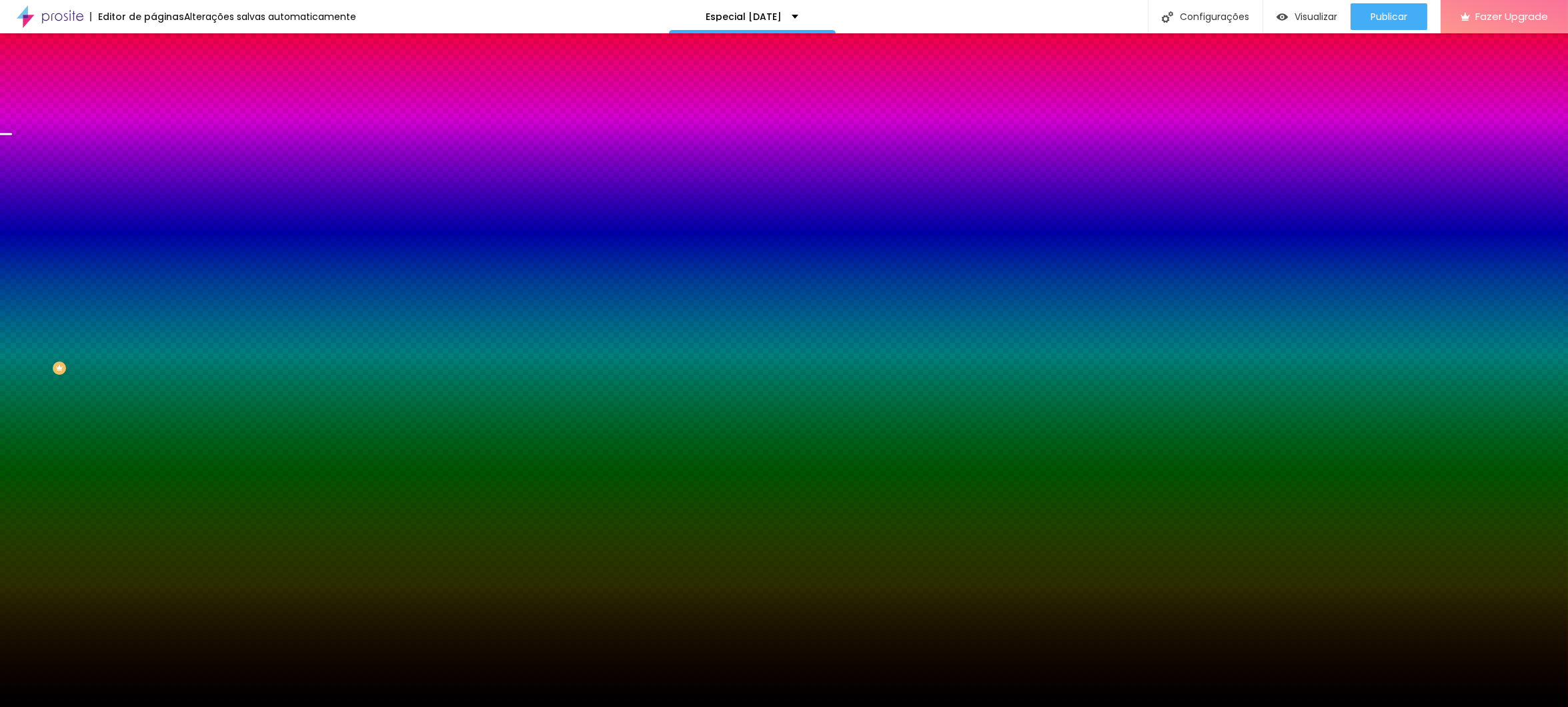
click at [153, 123] on span "Trocar imagem" at bounding box center [189, 117] width 73 height 11
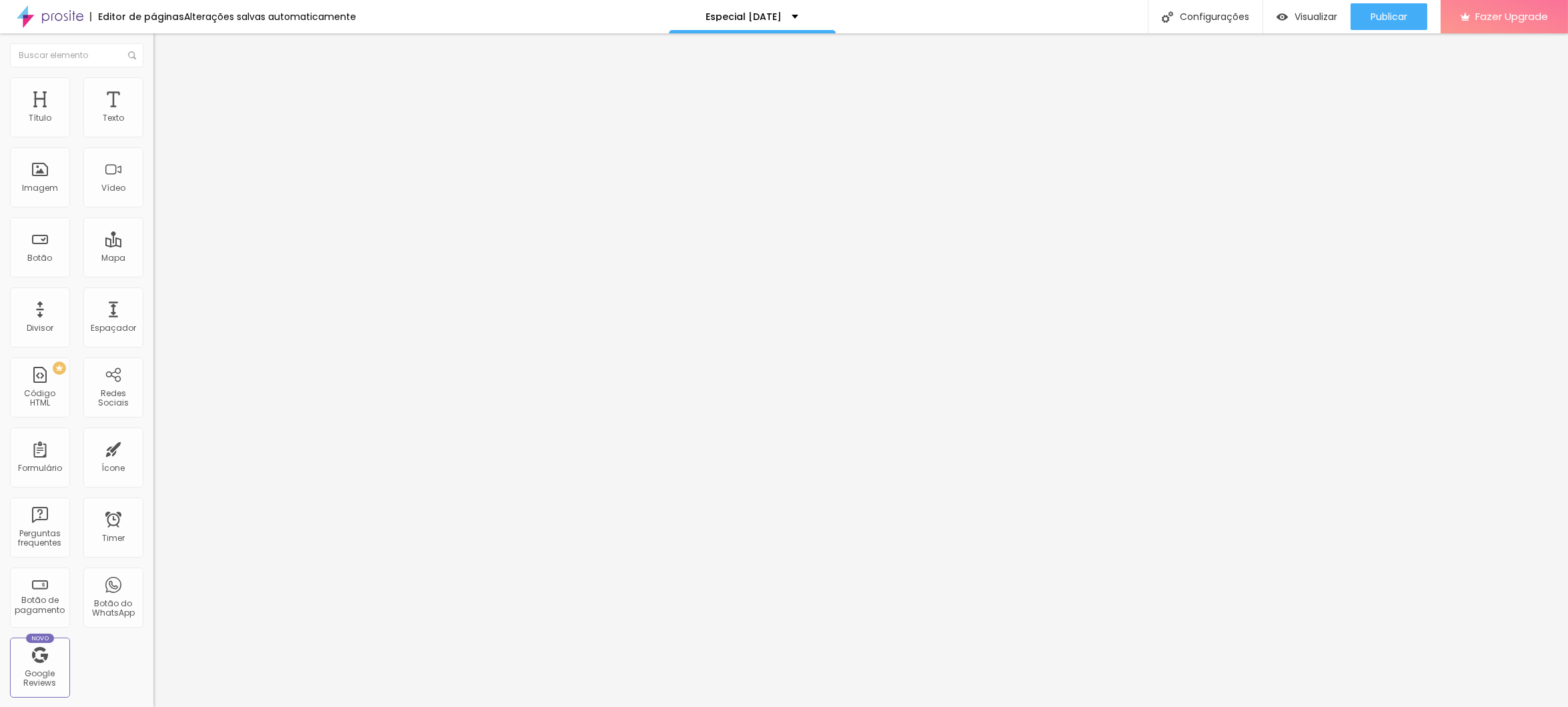
click at [153, 115] on span "Adicionar imagem" at bounding box center [196, 109] width 86 height 11
click at [153, 115] on span "Trocar imagem" at bounding box center [189, 109] width 73 height 11
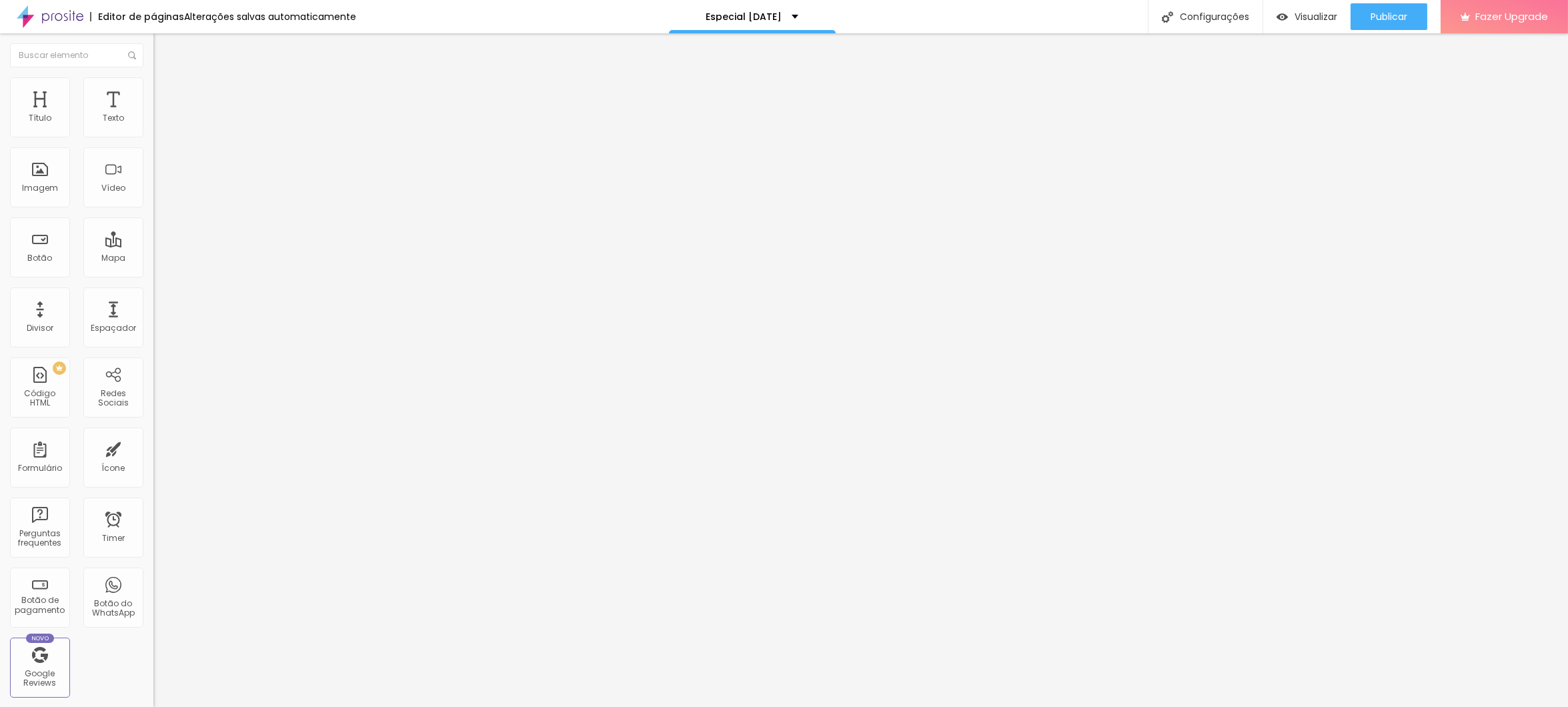
click at [153, 115] on span "Trocar imagem" at bounding box center [189, 109] width 73 height 11
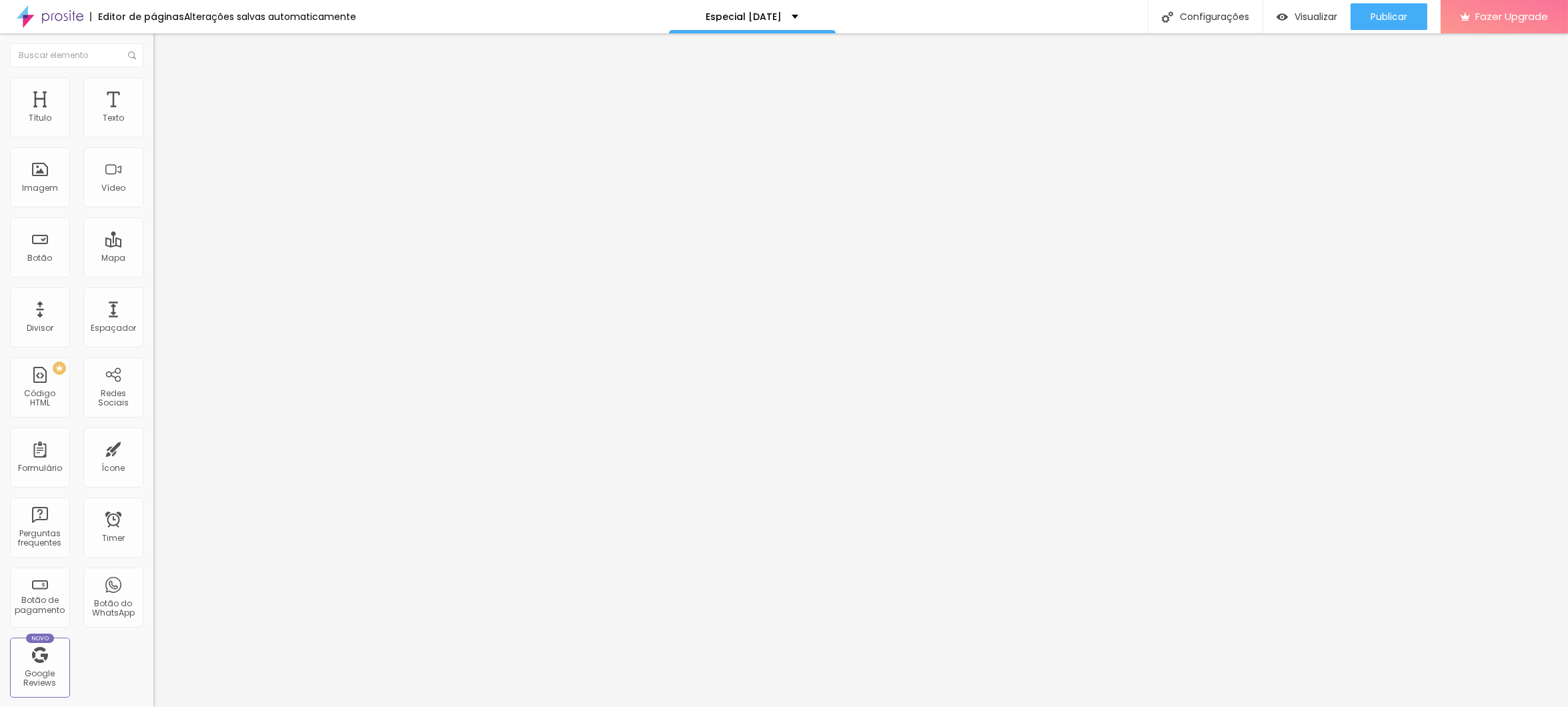
click at [153, 115] on span "Trocar imagem" at bounding box center [189, 109] width 73 height 11
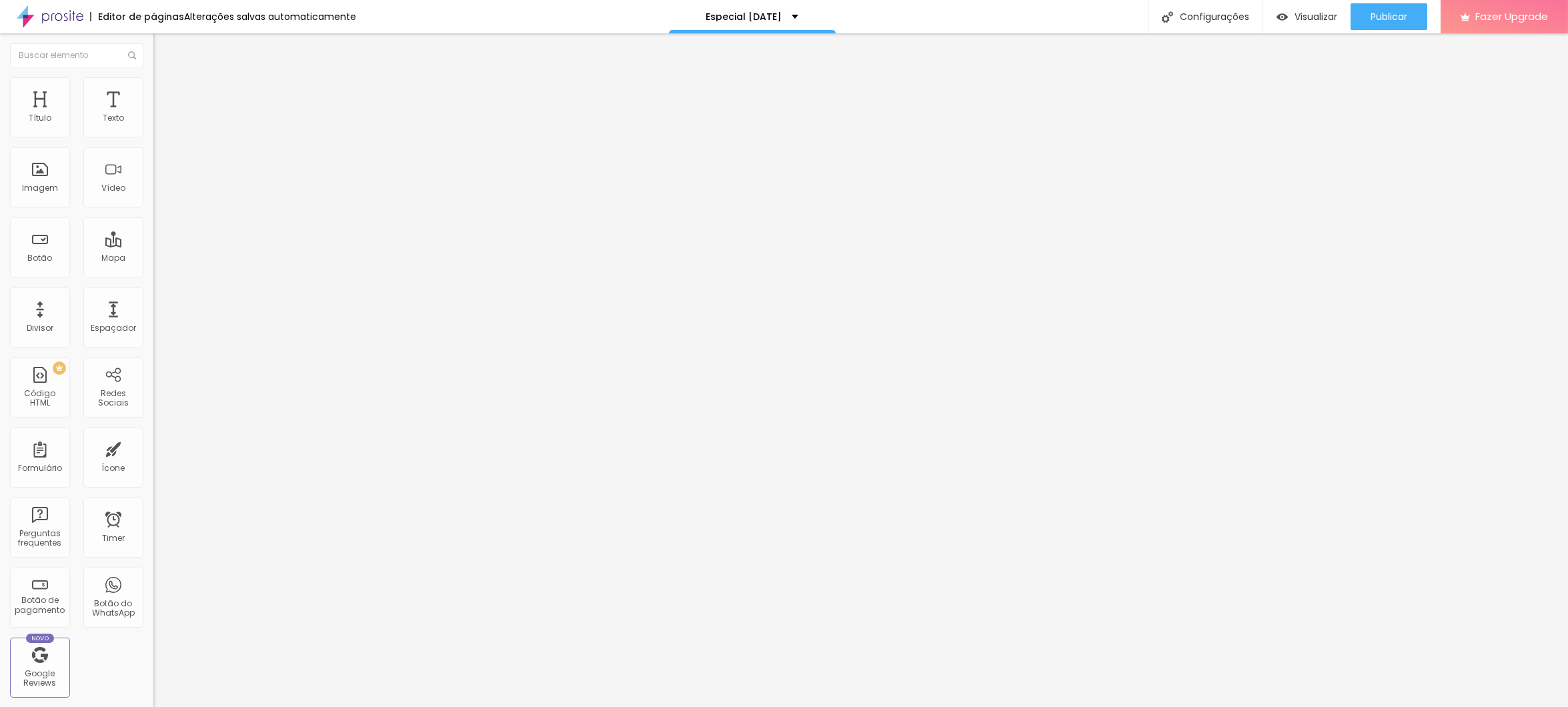
click at [153, 115] on span "Trocar imagem" at bounding box center [189, 109] width 73 height 11
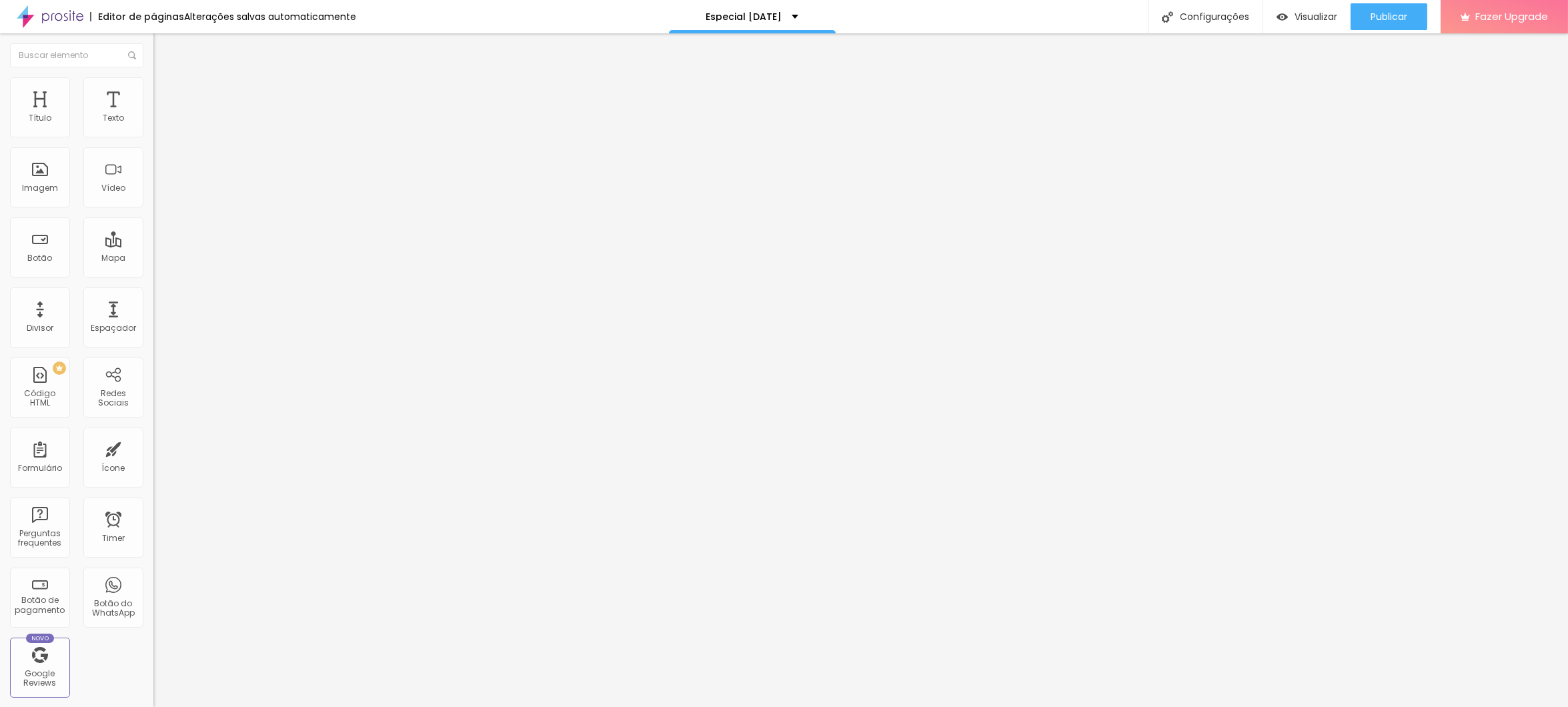
click at [153, 115] on span "Trocar imagem" at bounding box center [189, 109] width 73 height 11
click at [1391, 22] on div "Publicar" at bounding box center [1389, 16] width 37 height 26
click at [1307, 14] on span "Visualizar" at bounding box center [1303, 16] width 43 height 10
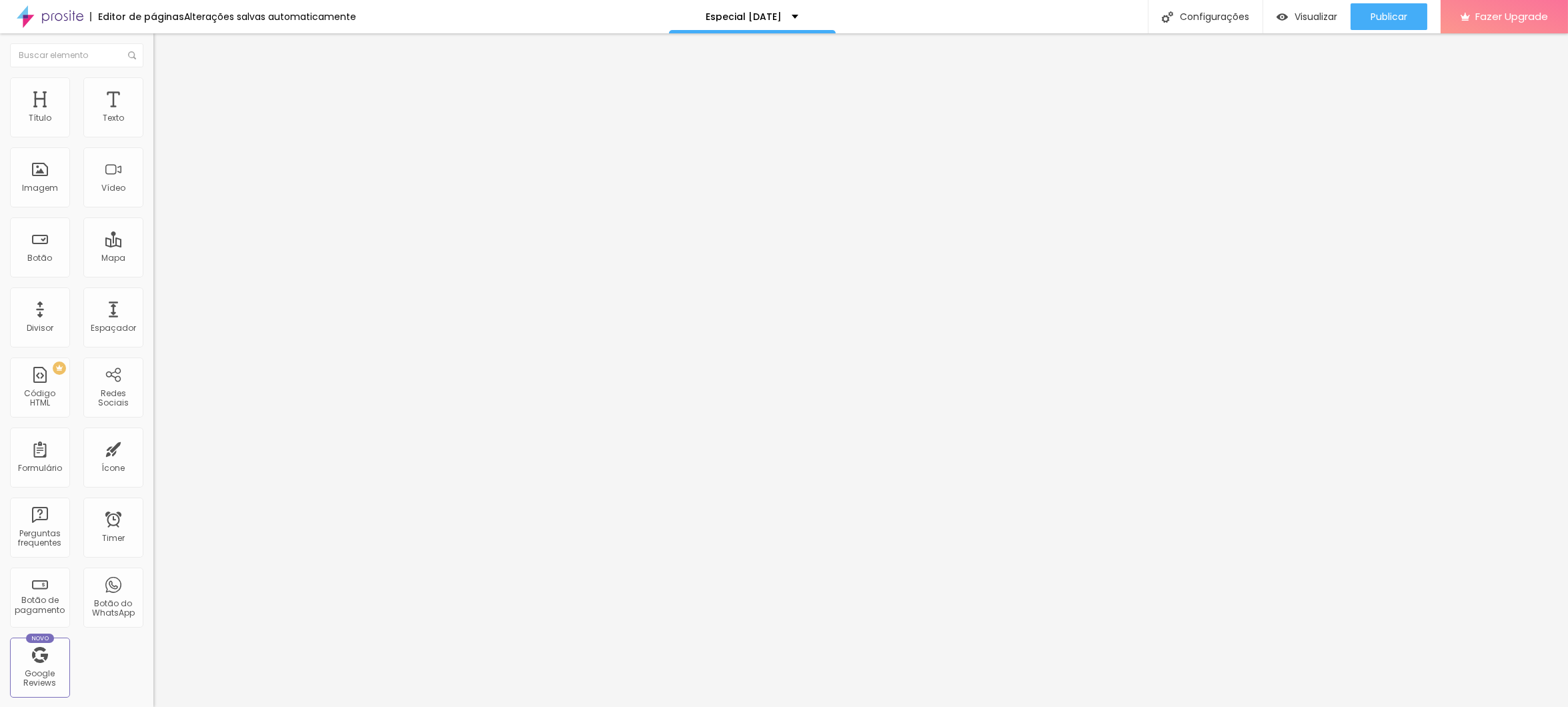
click at [153, 115] on span "Trocar imagem" at bounding box center [189, 109] width 73 height 11
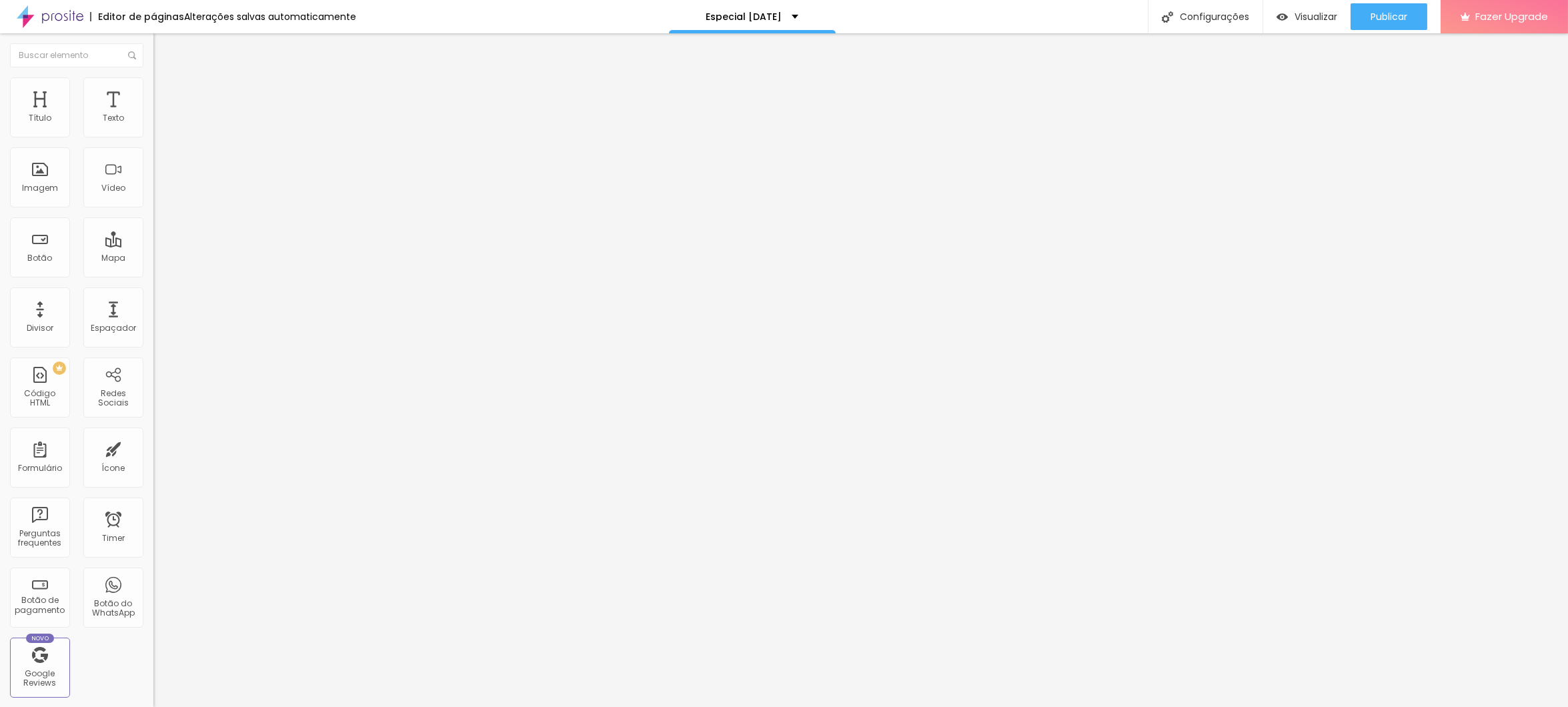
click at [153, 115] on span "Trocar imagem" at bounding box center [189, 109] width 73 height 11
click at [153, 113] on div "Trocar imagem" at bounding box center [230, 109] width 153 height 10
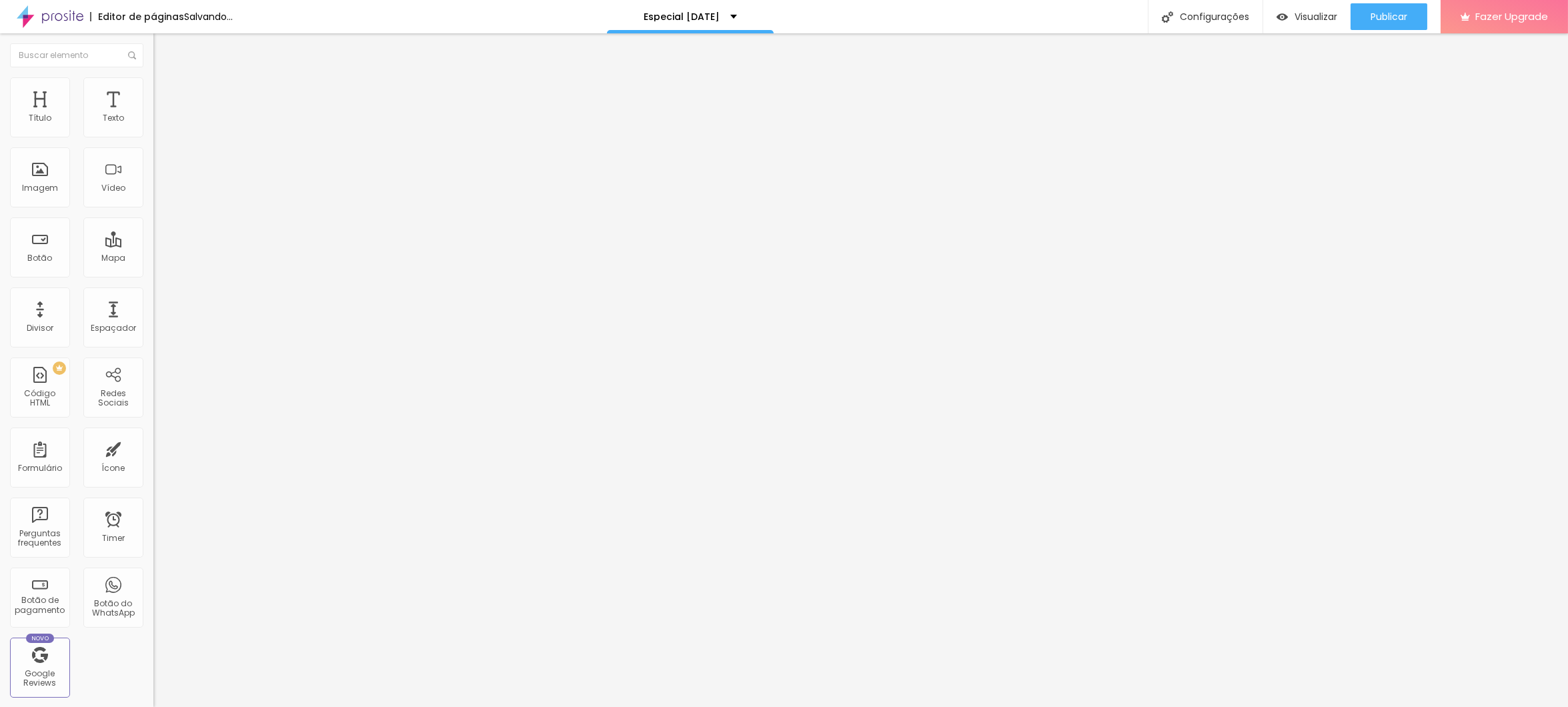
click at [153, 115] on span "Trocar imagem" at bounding box center [189, 109] width 73 height 11
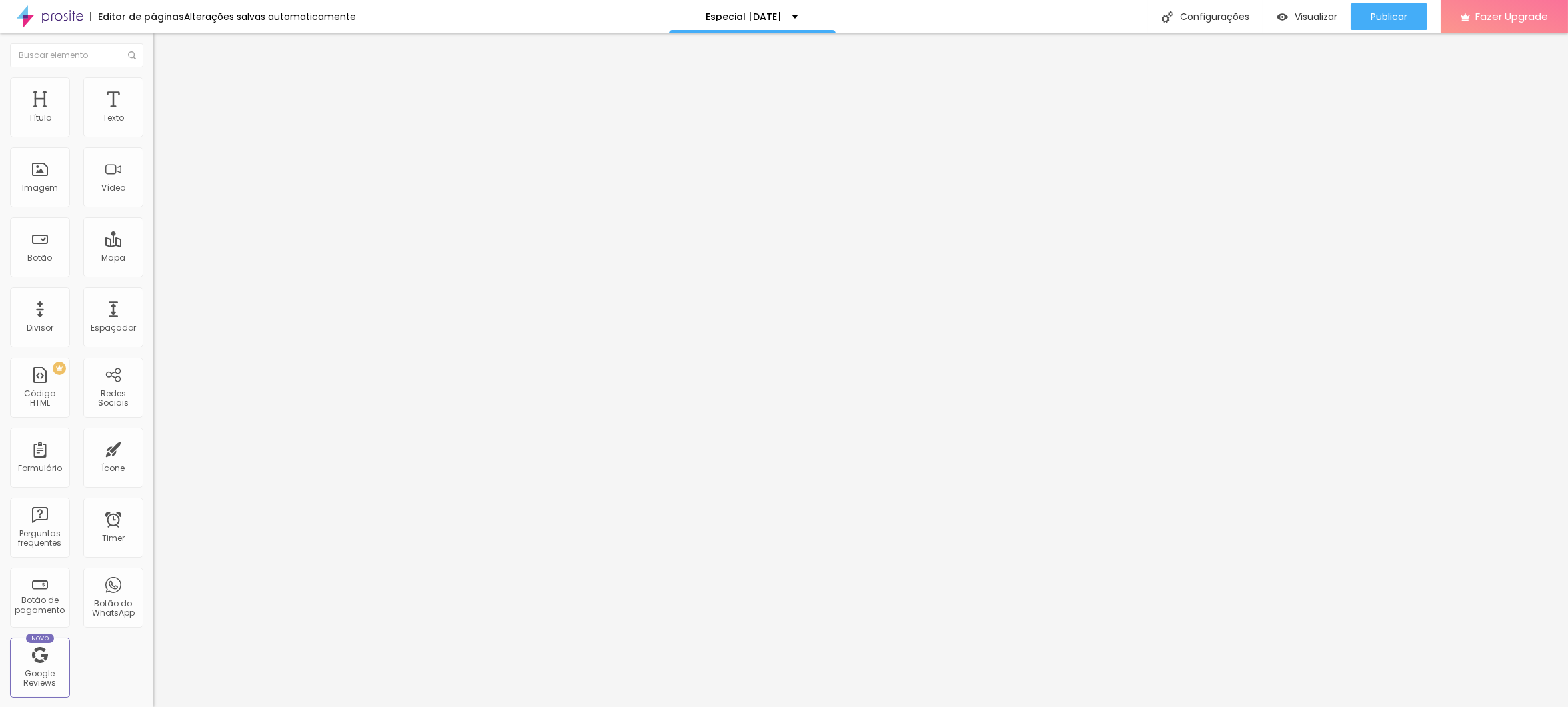
click at [153, 115] on span "Trocar imagem" at bounding box center [189, 109] width 73 height 11
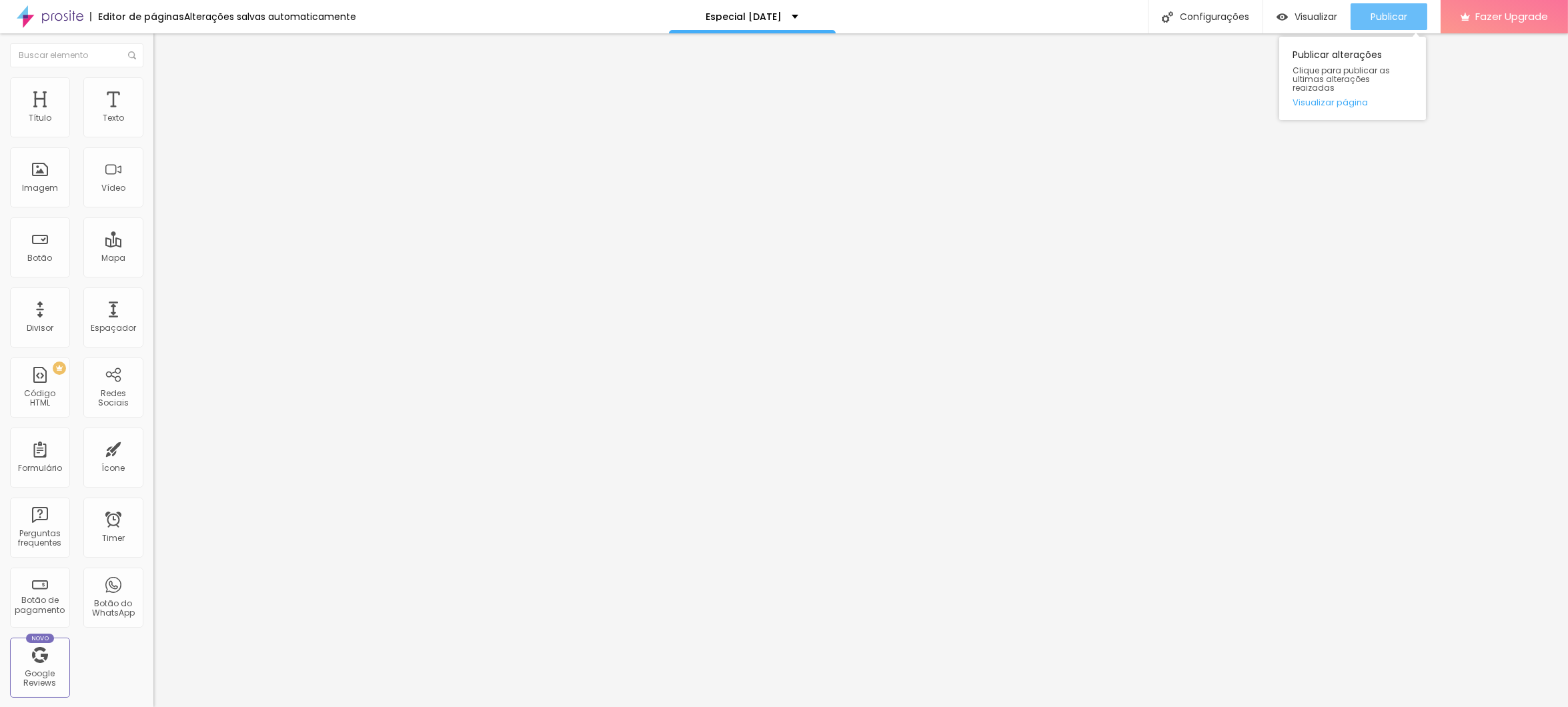
click at [1387, 22] on span "Publicar" at bounding box center [1389, 16] width 37 height 10
click at [1297, 22] on span "Visualizar" at bounding box center [1303, 16] width 43 height 10
click at [1391, 12] on span "Publicar" at bounding box center [1389, 16] width 37 height 10
click at [1318, 20] on span "Visualizar" at bounding box center [1303, 16] width 43 height 10
click at [153, 115] on span "Trocar imagem" at bounding box center [189, 109] width 73 height 11
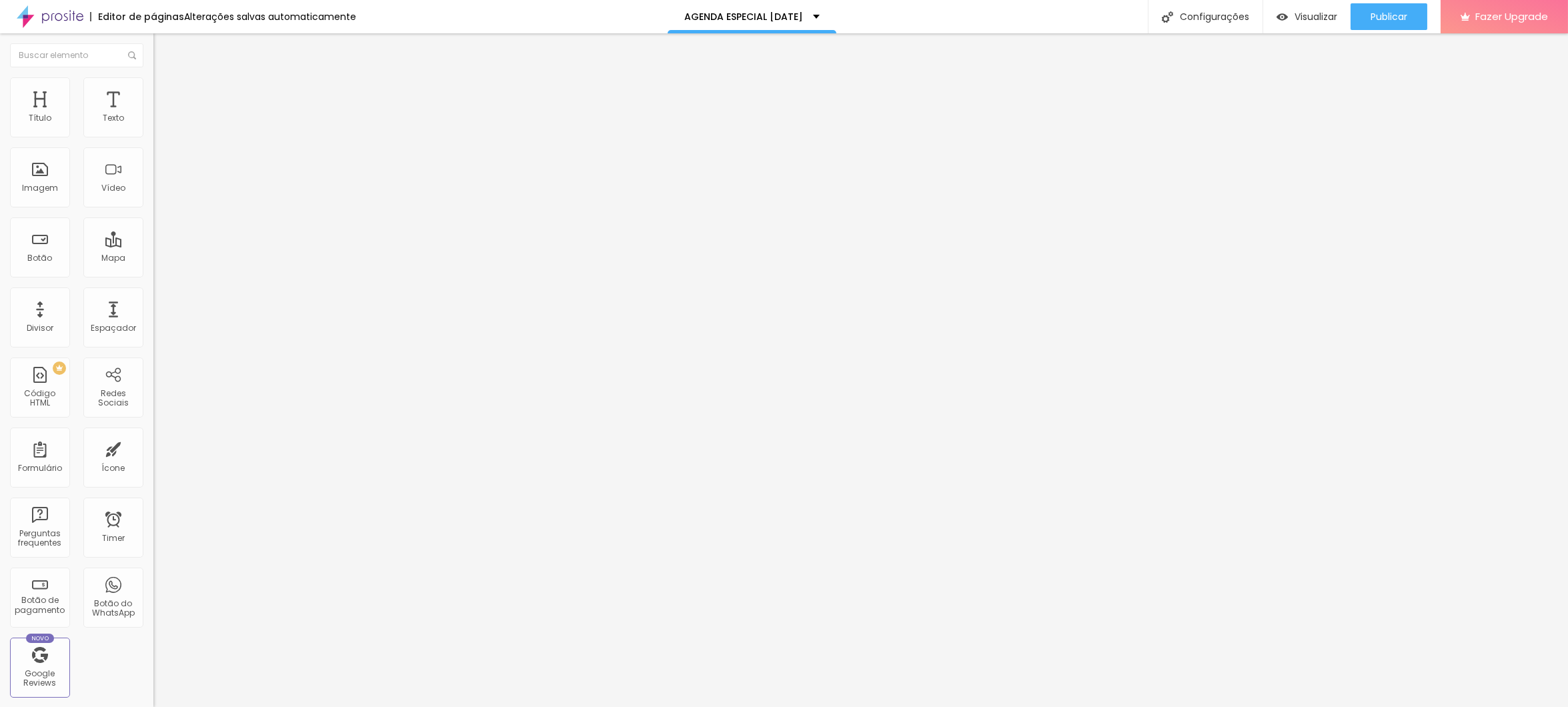
click at [1379, 16] on span "Publicar" at bounding box center [1389, 16] width 37 height 10
click at [1303, 26] on div "Visualizar" at bounding box center [1295, 16] width 61 height 26
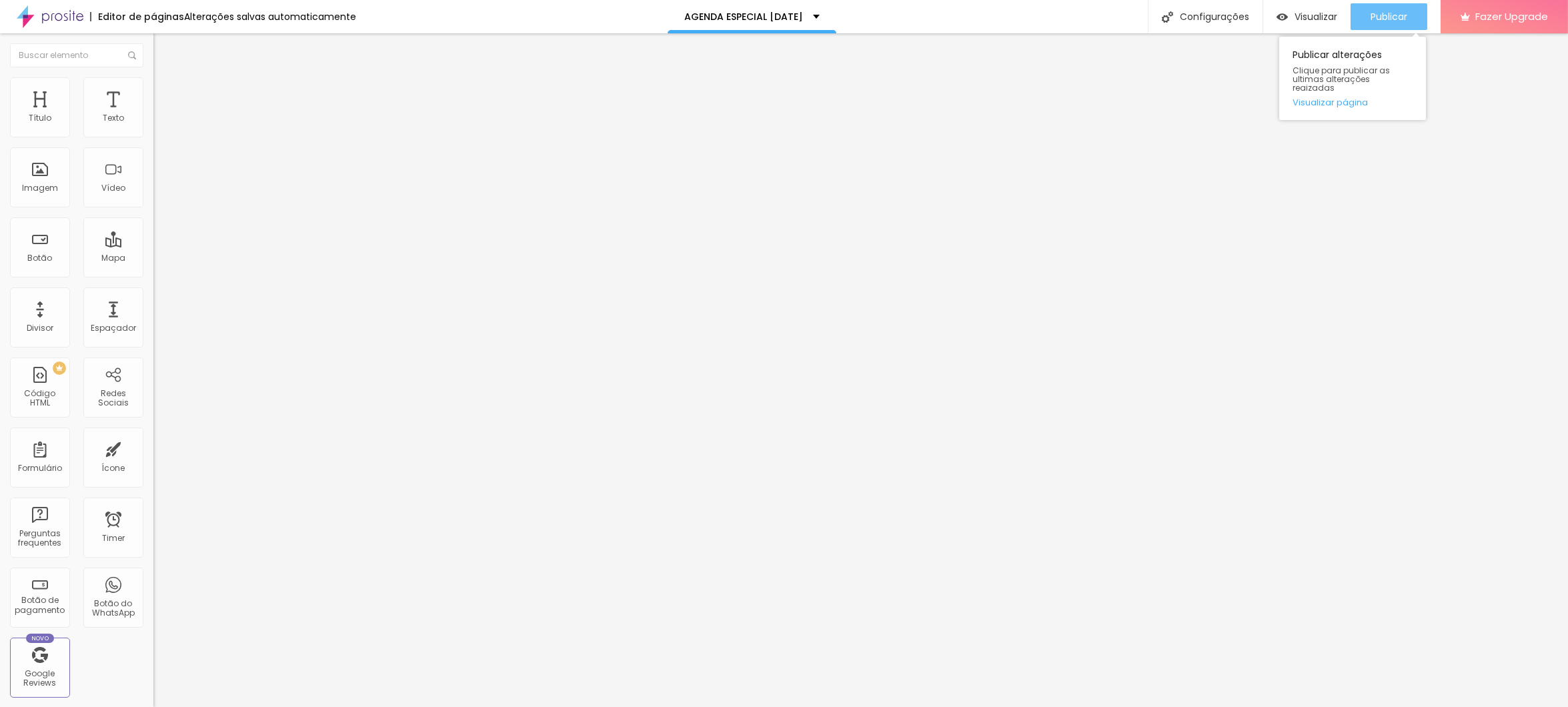
click at [1371, 18] on span "Publicar" at bounding box center [1389, 16] width 37 height 10
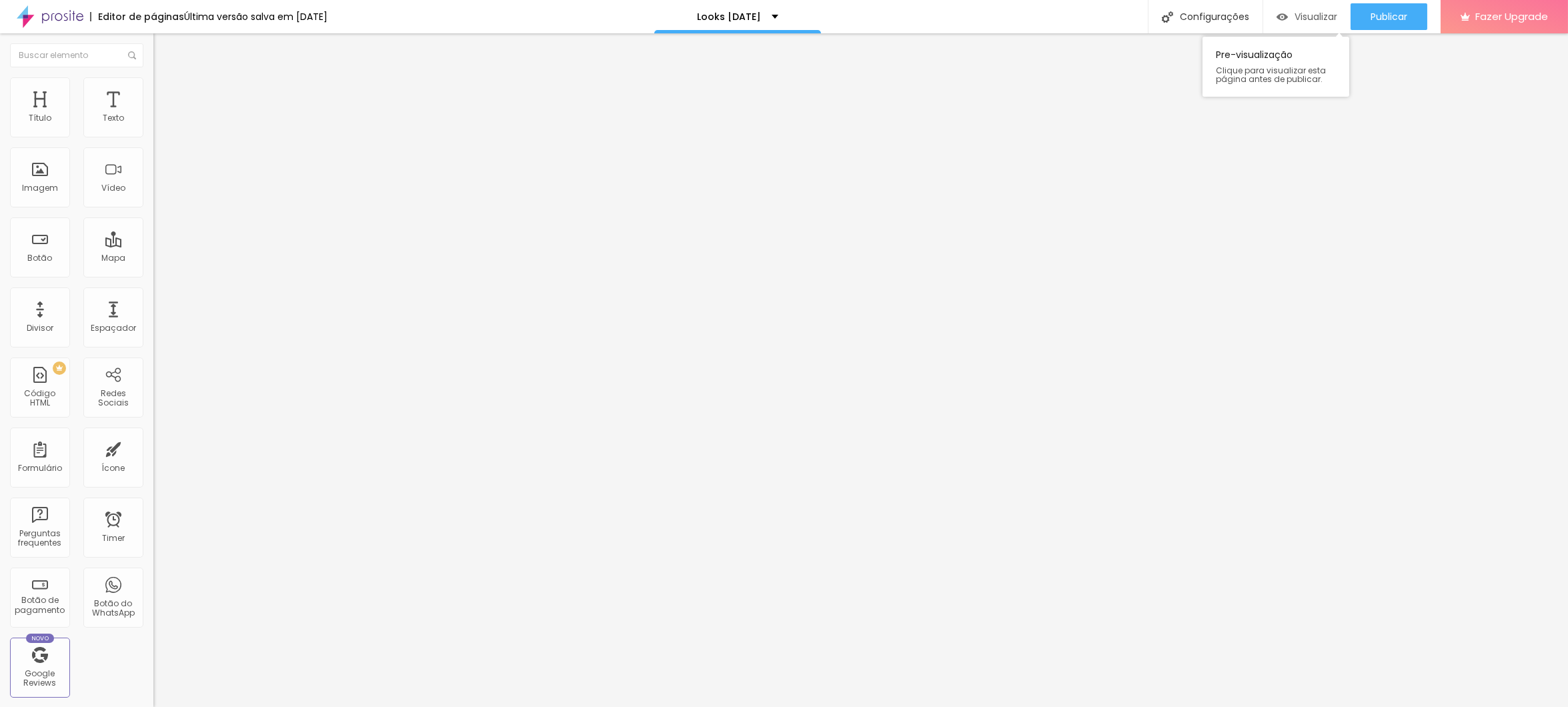
drag, startPoint x: 1383, startPoint y: 18, endPoint x: 1321, endPoint y: 16, distance: 62.0
click at [1383, 17] on span "Publicar" at bounding box center [1389, 16] width 37 height 10
click at [1314, 11] on span "Visualizar" at bounding box center [1303, 16] width 43 height 10
click at [153, 115] on span "Trocar imagem" at bounding box center [189, 109] width 73 height 11
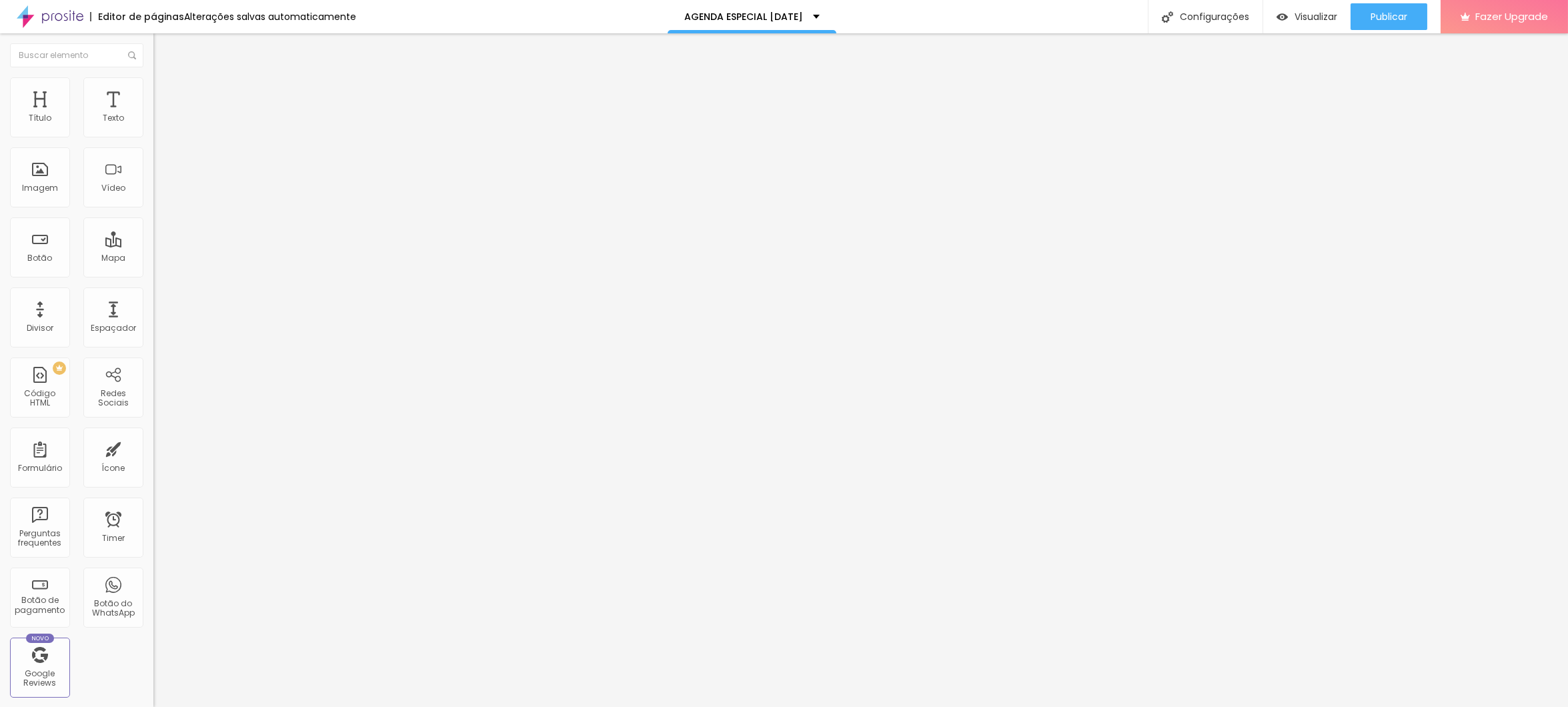
click at [1393, 13] on span "Publicar" at bounding box center [1389, 16] width 37 height 10
click at [1378, 14] on span "Publicar" at bounding box center [1389, 16] width 37 height 10
